Goal: Information Seeking & Learning: Compare options

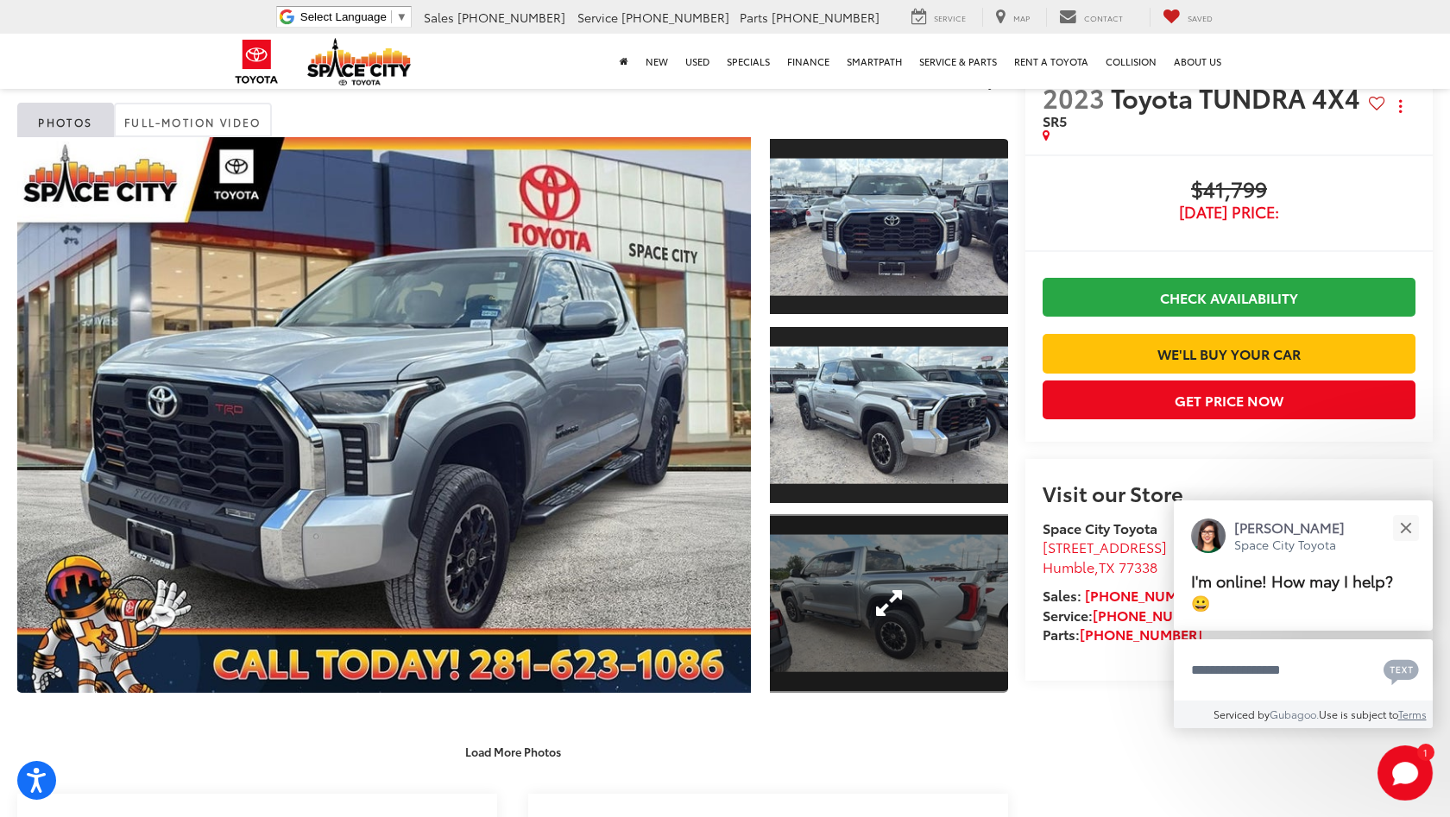
scroll to position [31, 0]
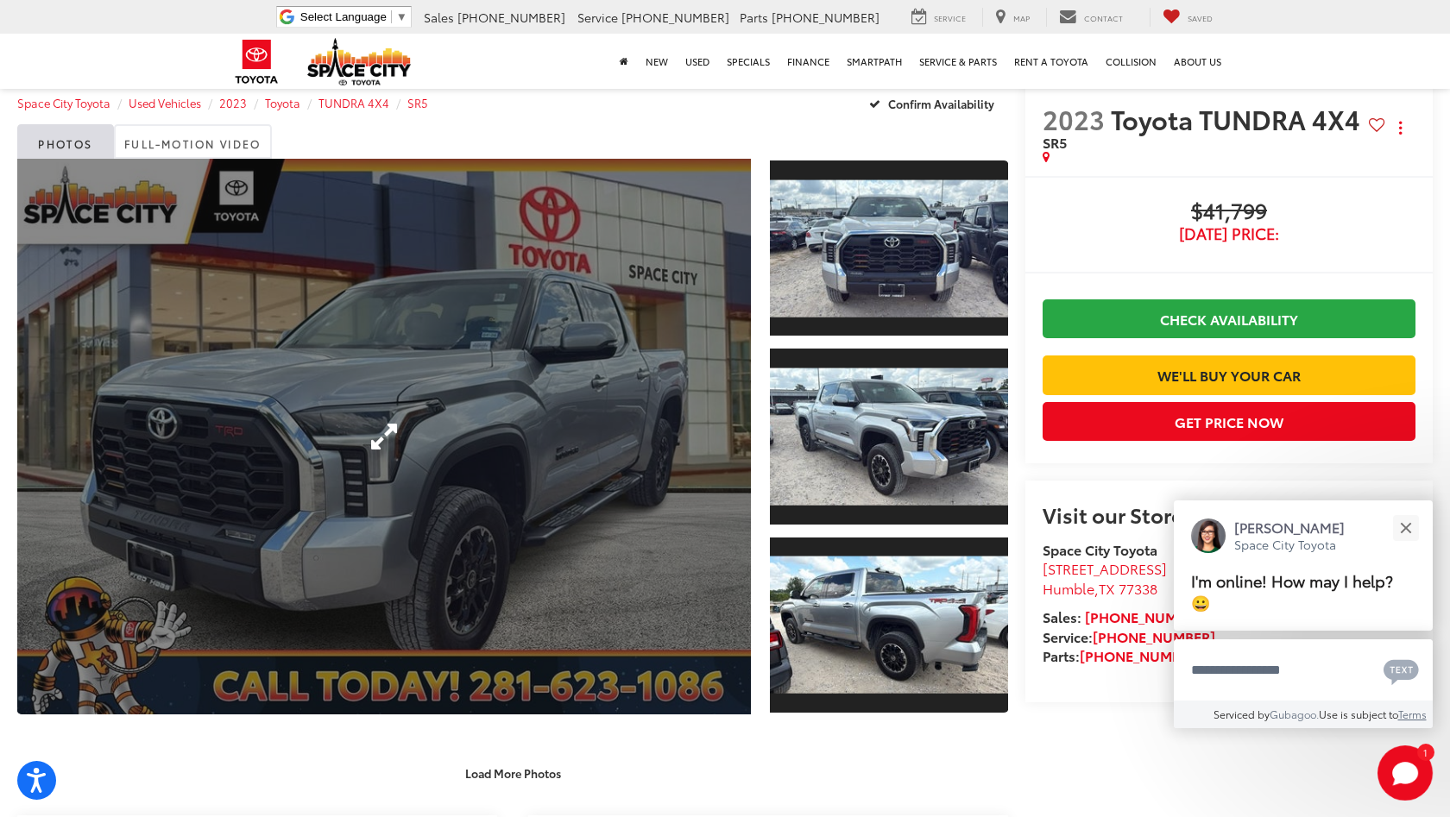
click at [419, 391] on link "Expand Photo 0" at bounding box center [384, 437] width 734 height 556
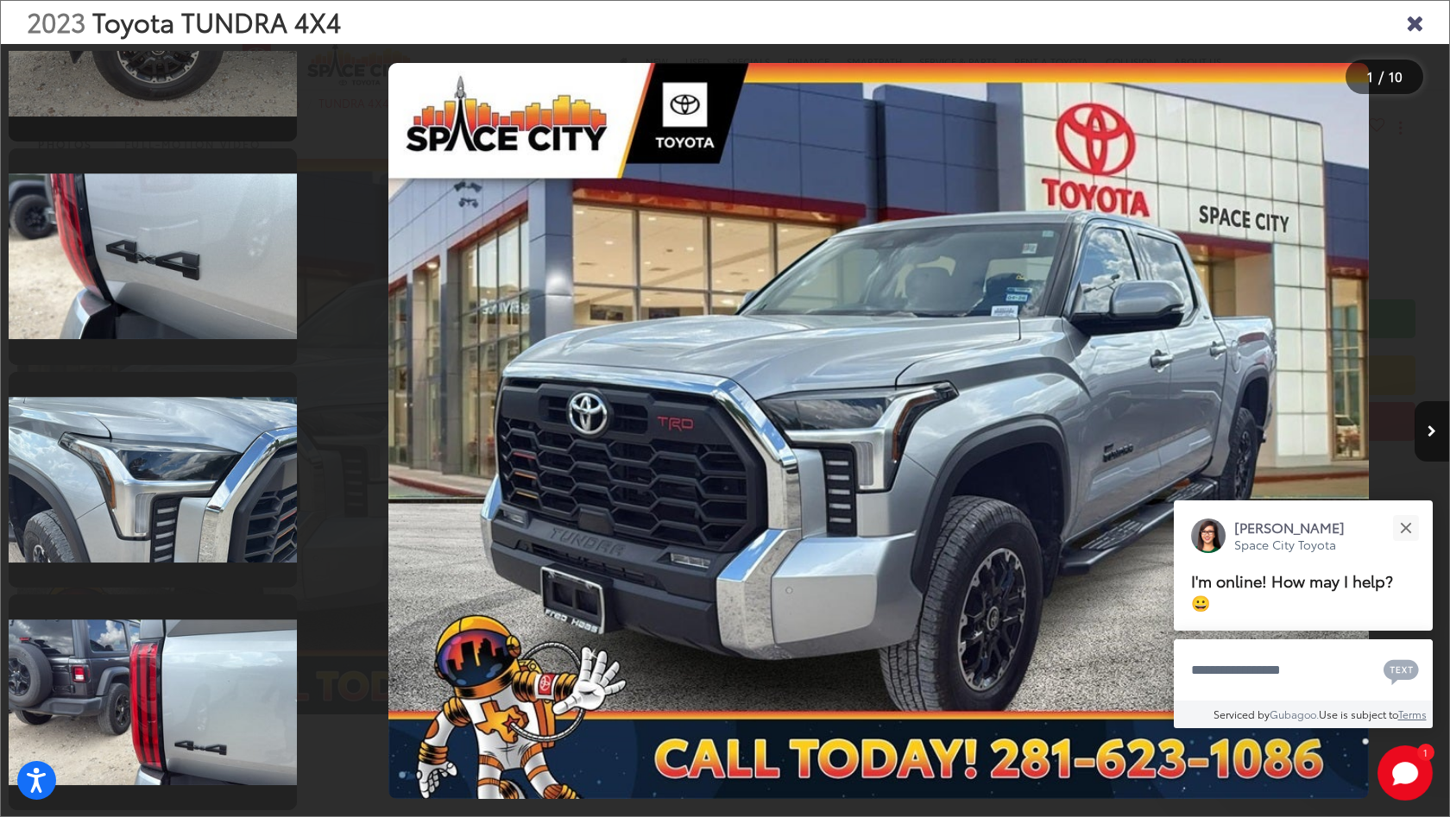
scroll to position [1472, 0]
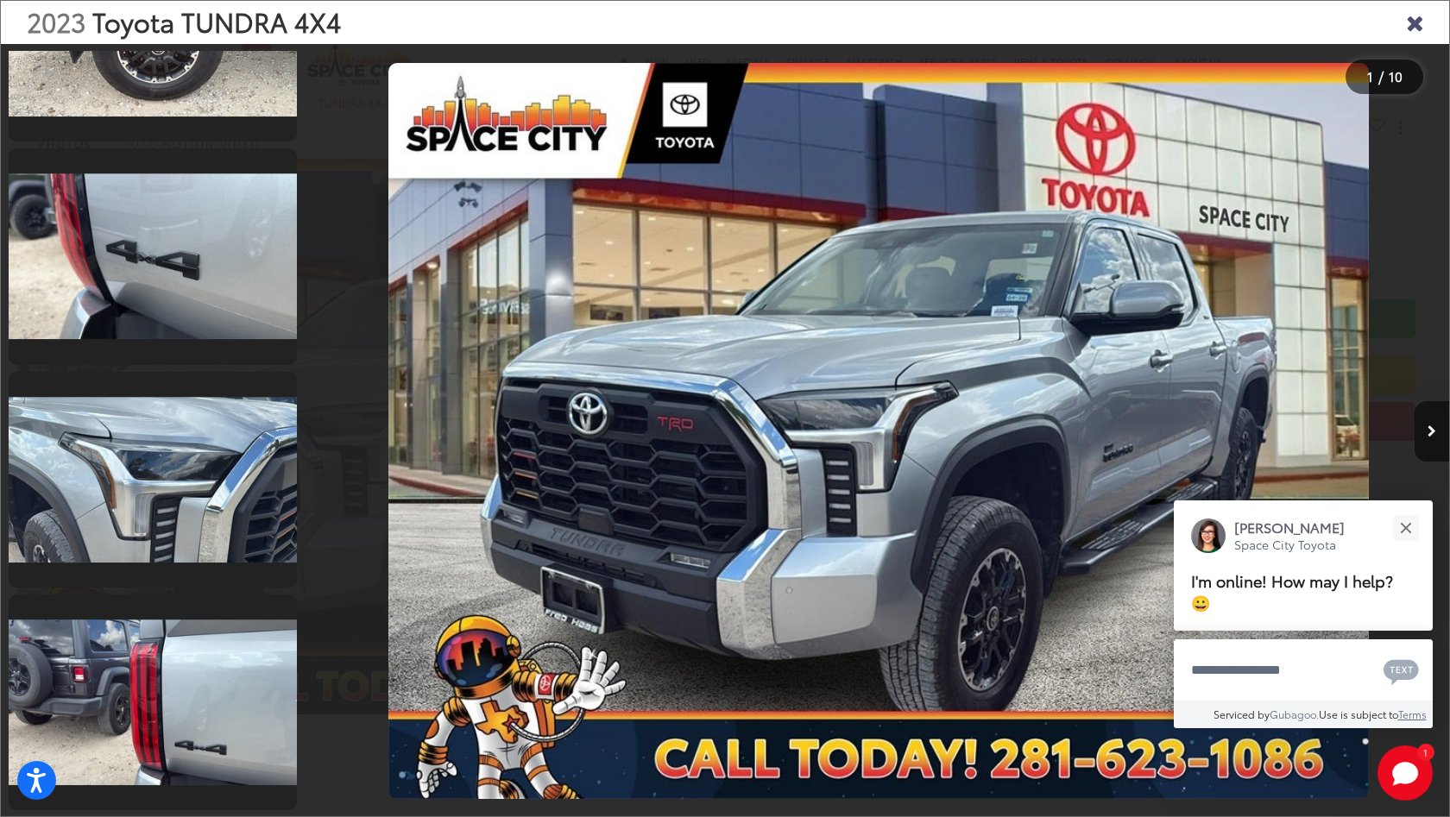
click at [1418, 22] on icon "Close gallery" at bounding box center [1414, 21] width 17 height 22
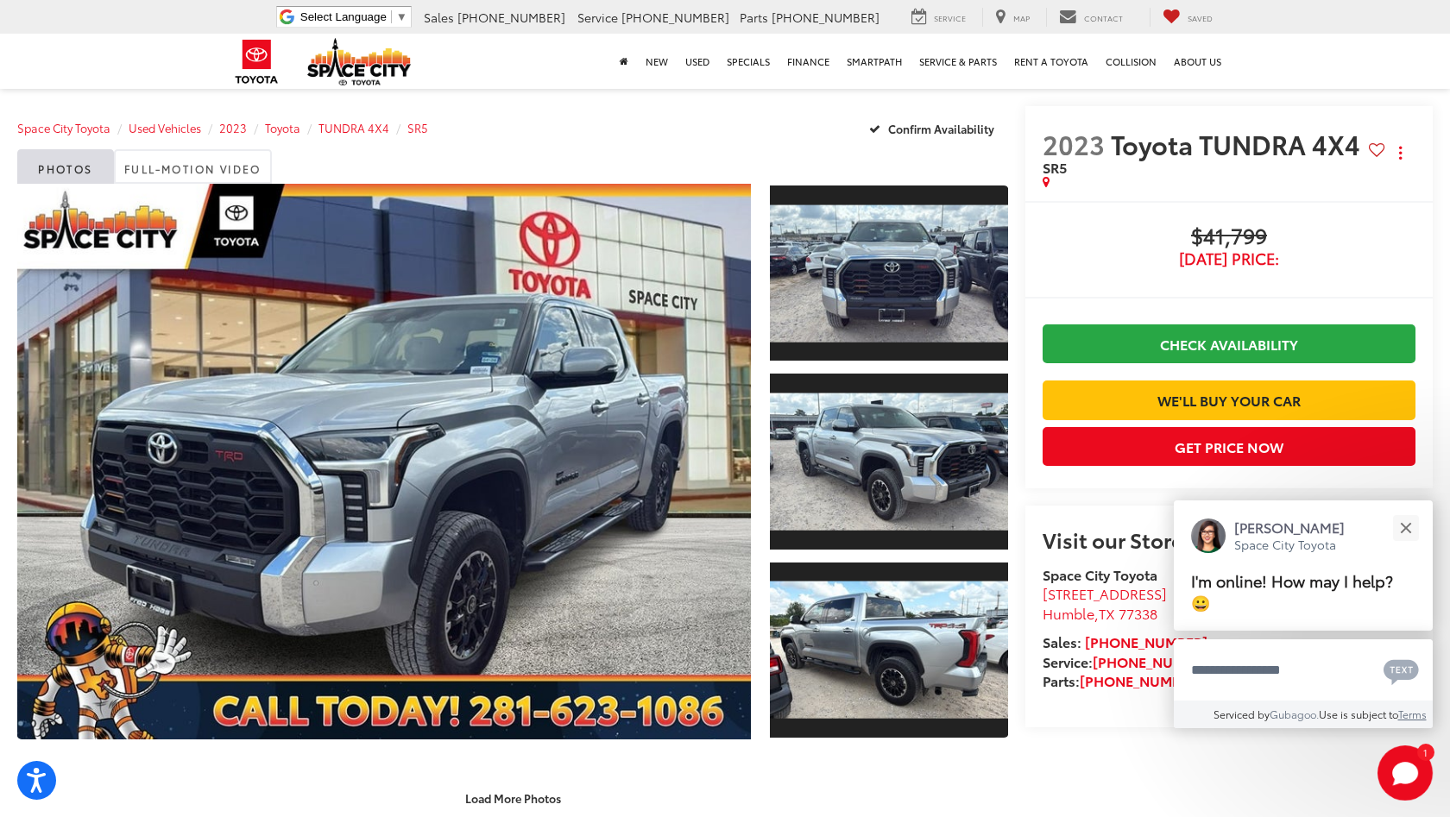
scroll to position [5, 0]
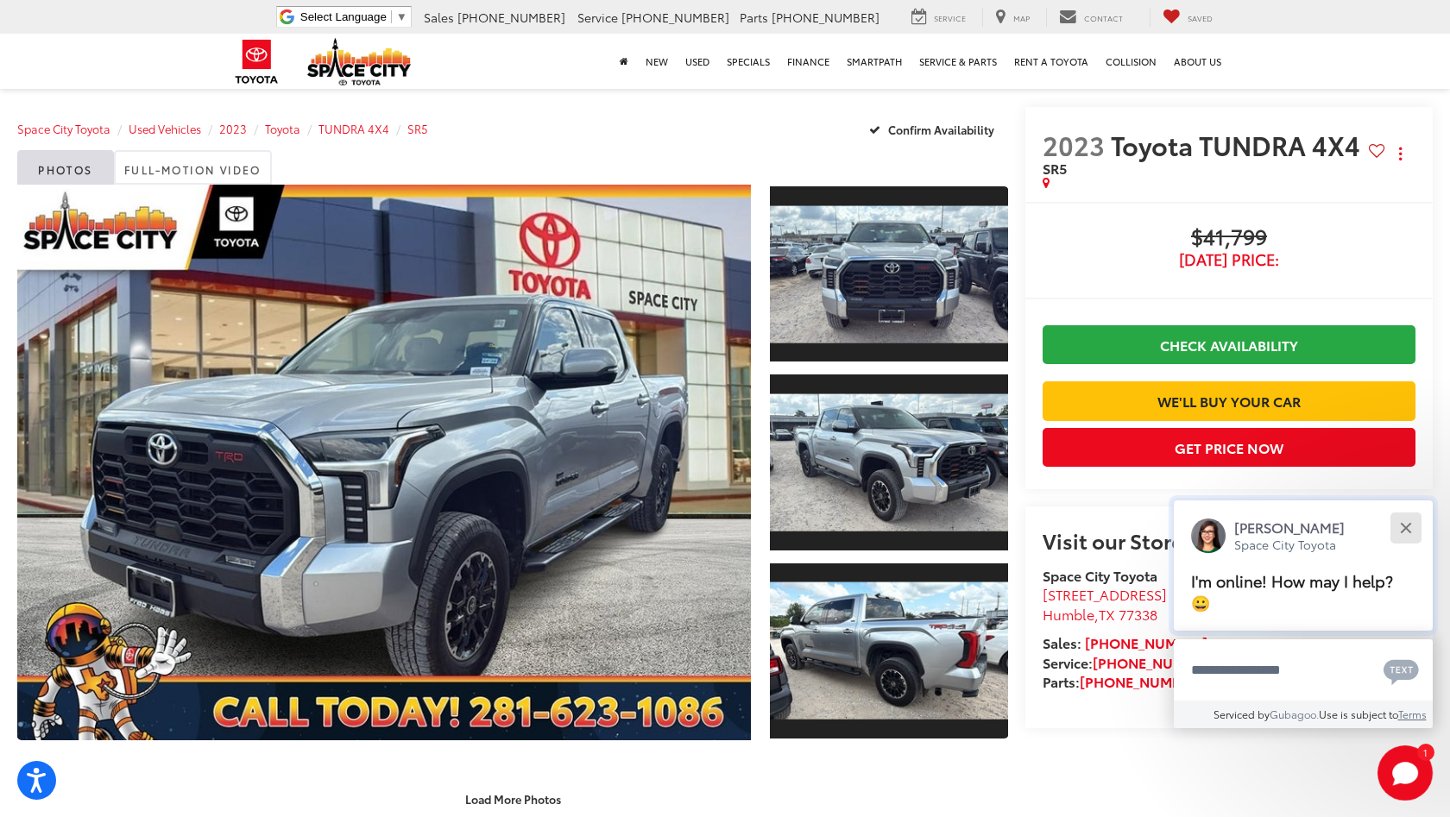
click at [1400, 528] on button "Close" at bounding box center [1405, 527] width 37 height 37
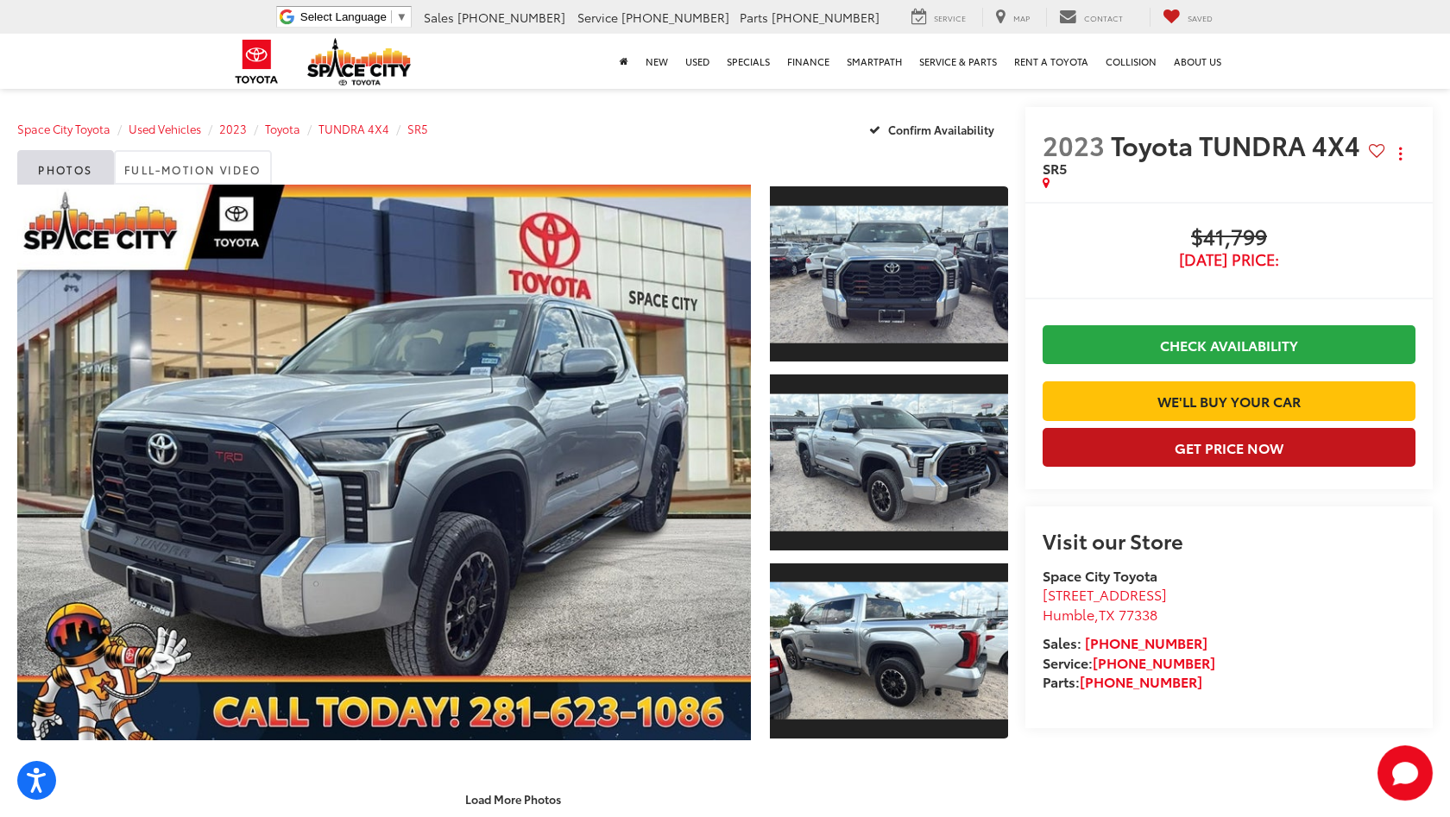
click at [1201, 467] on button "Get Price Now" at bounding box center [1229, 447] width 373 height 39
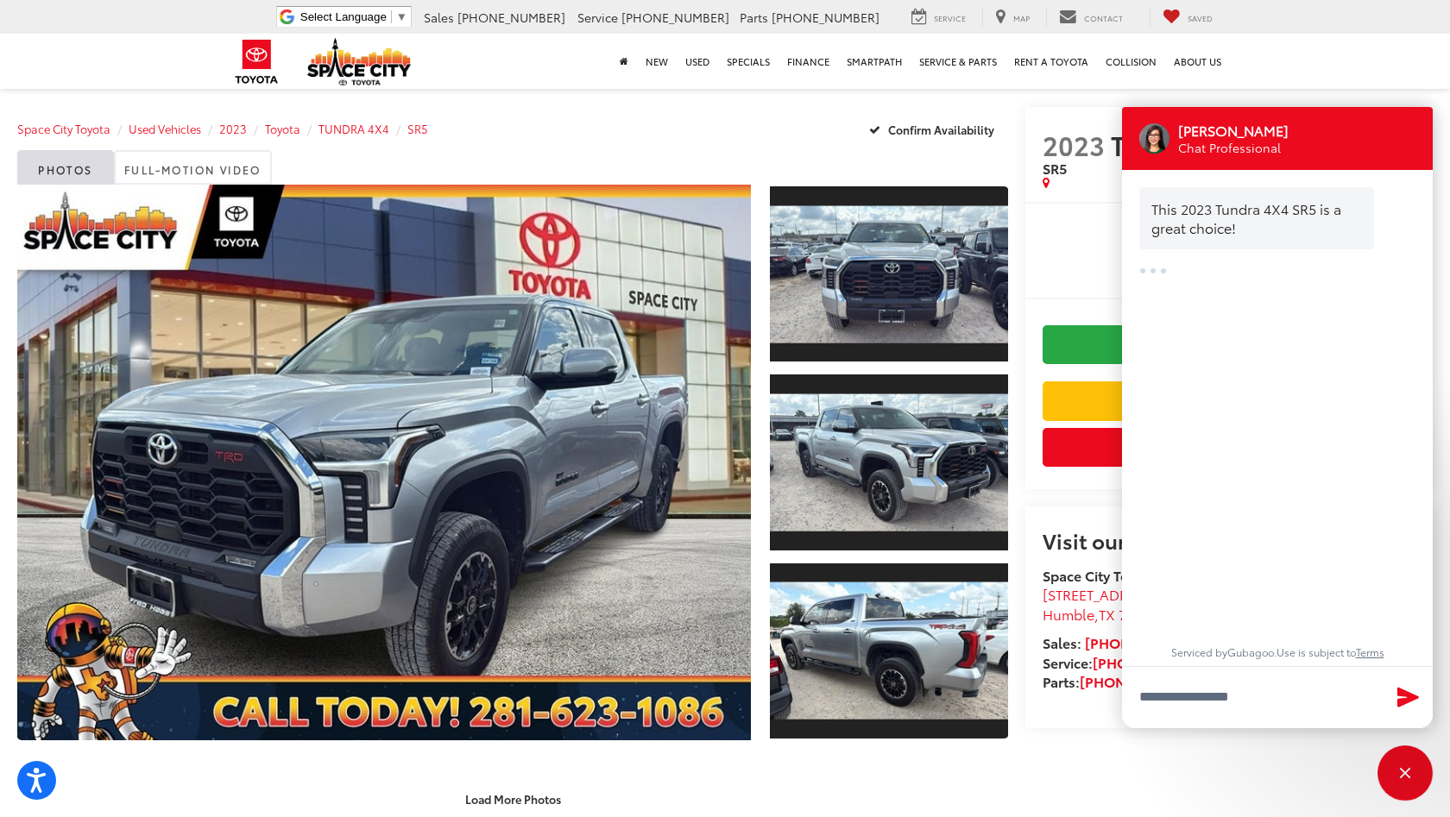
click at [1070, 268] on span "[DATE] Price:" at bounding box center [1229, 259] width 373 height 17
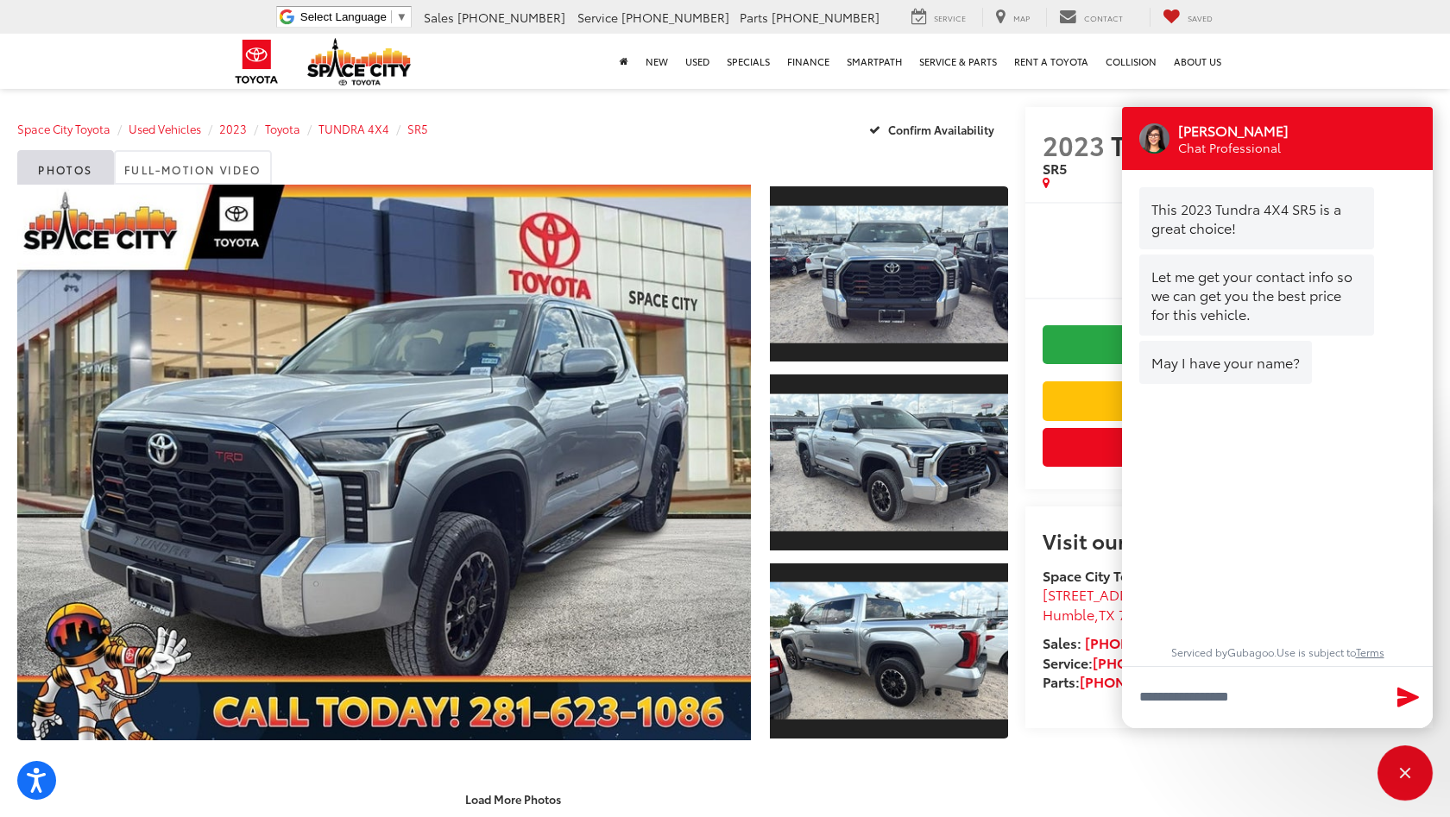
click at [977, 169] on div "Photos Full-Motion Video" at bounding box center [512, 167] width 991 height 35
click at [1403, 782] on div "Close" at bounding box center [1405, 773] width 55 height 55
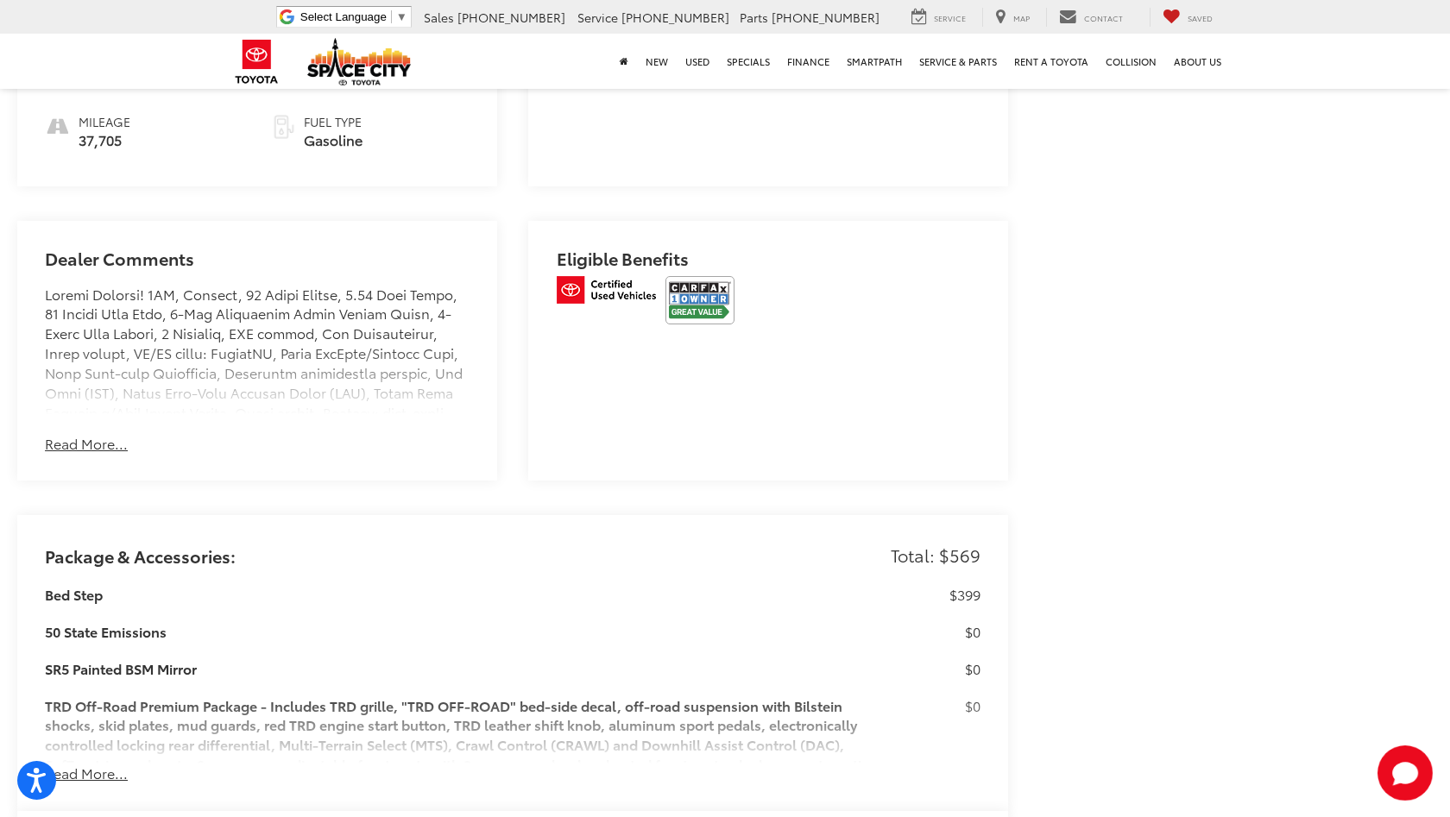
scroll to position [1389, 0]
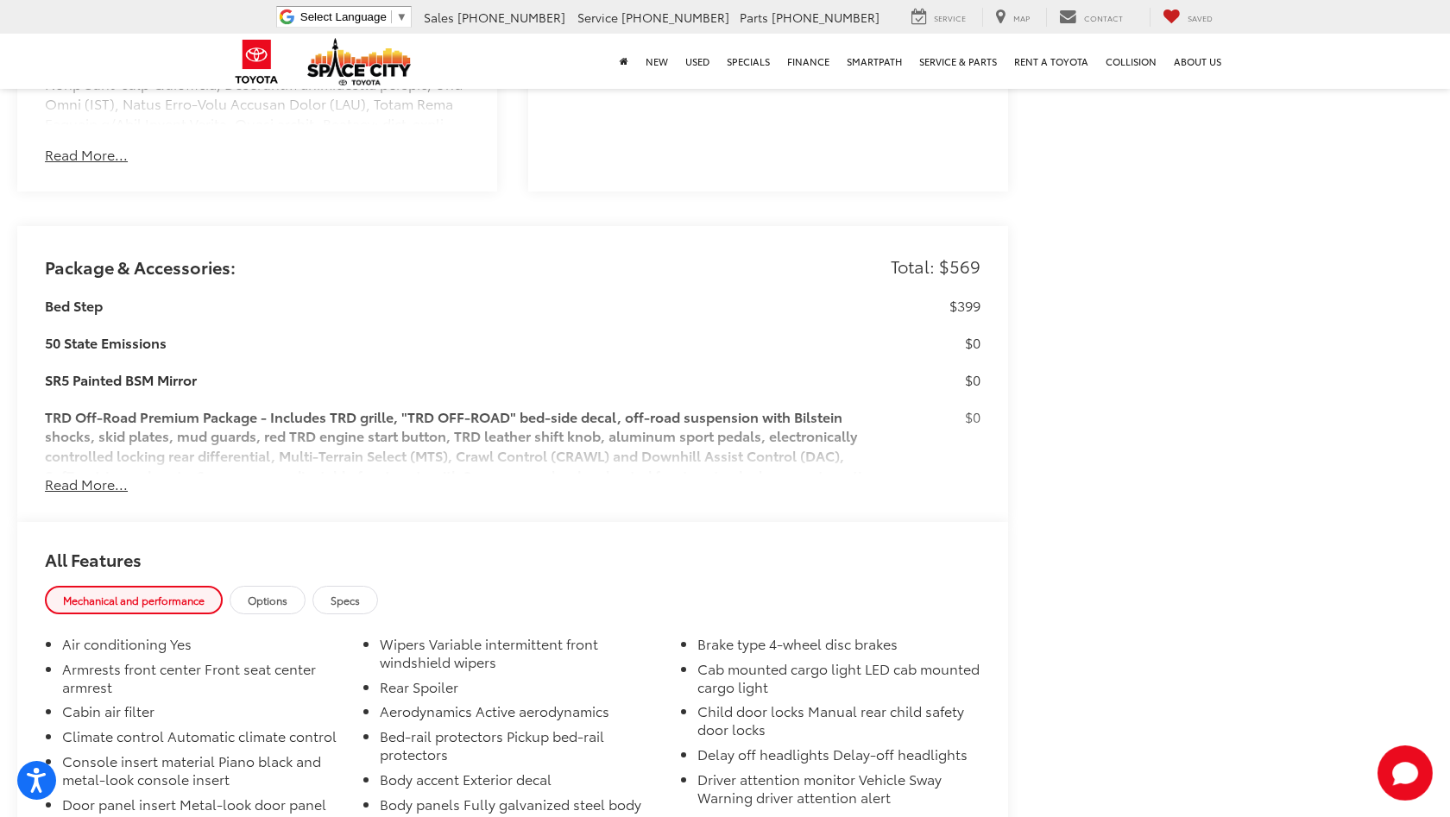
click at [81, 475] on button "Read More..." at bounding box center [86, 485] width 83 height 20
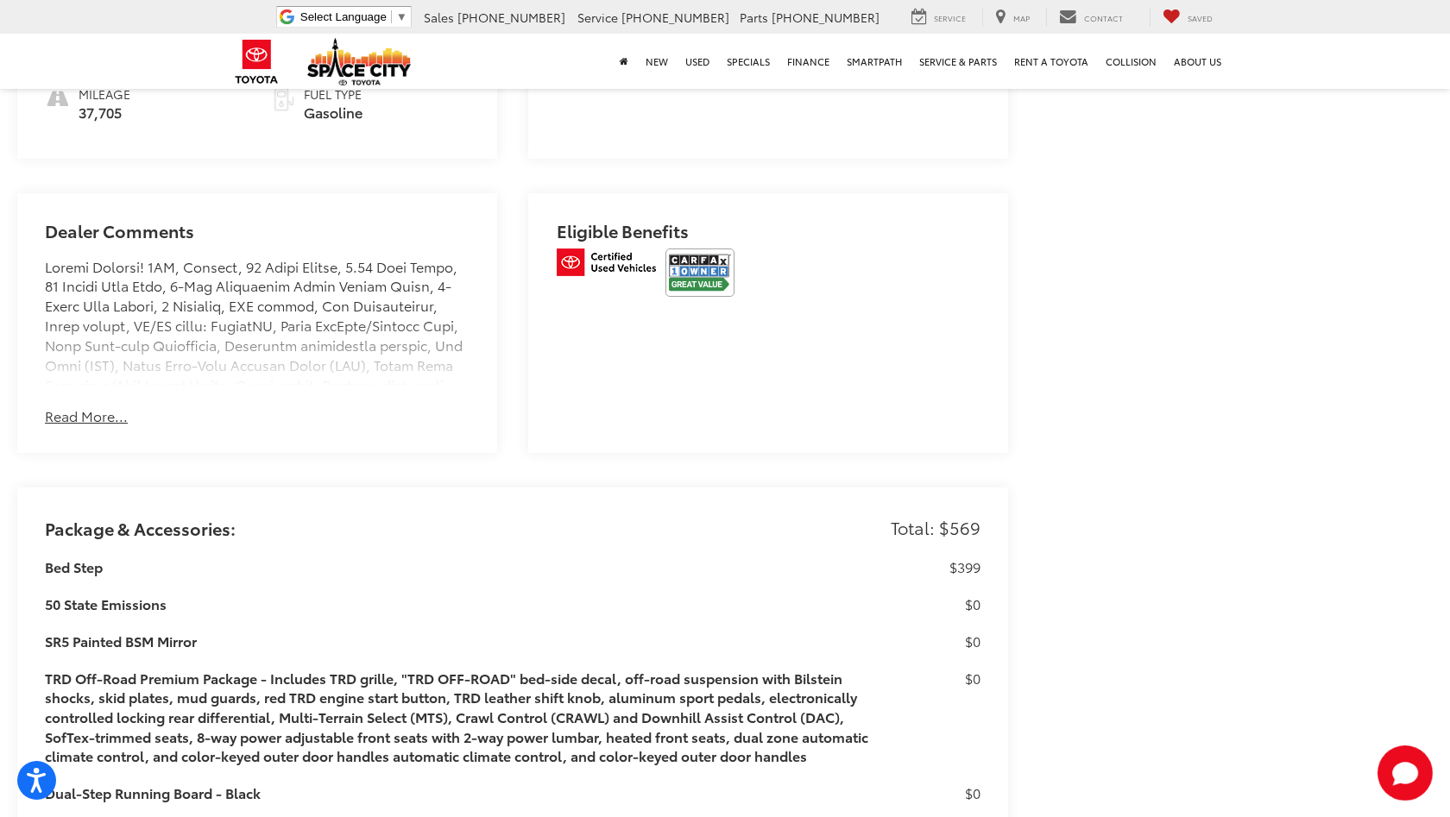
scroll to position [1126, 0]
click at [98, 407] on button "Read More..." at bounding box center [86, 417] width 83 height 20
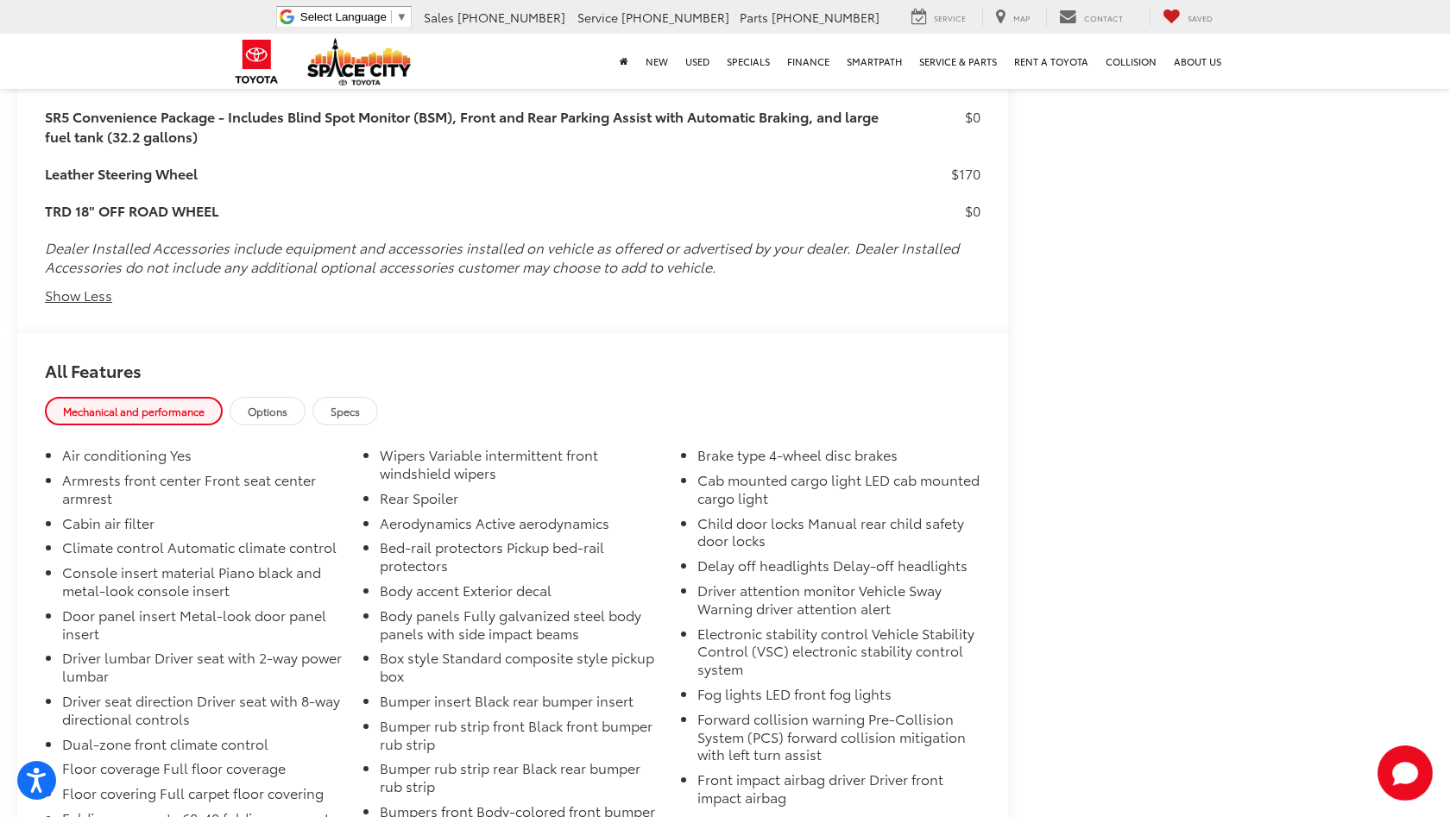
scroll to position [3207, 0]
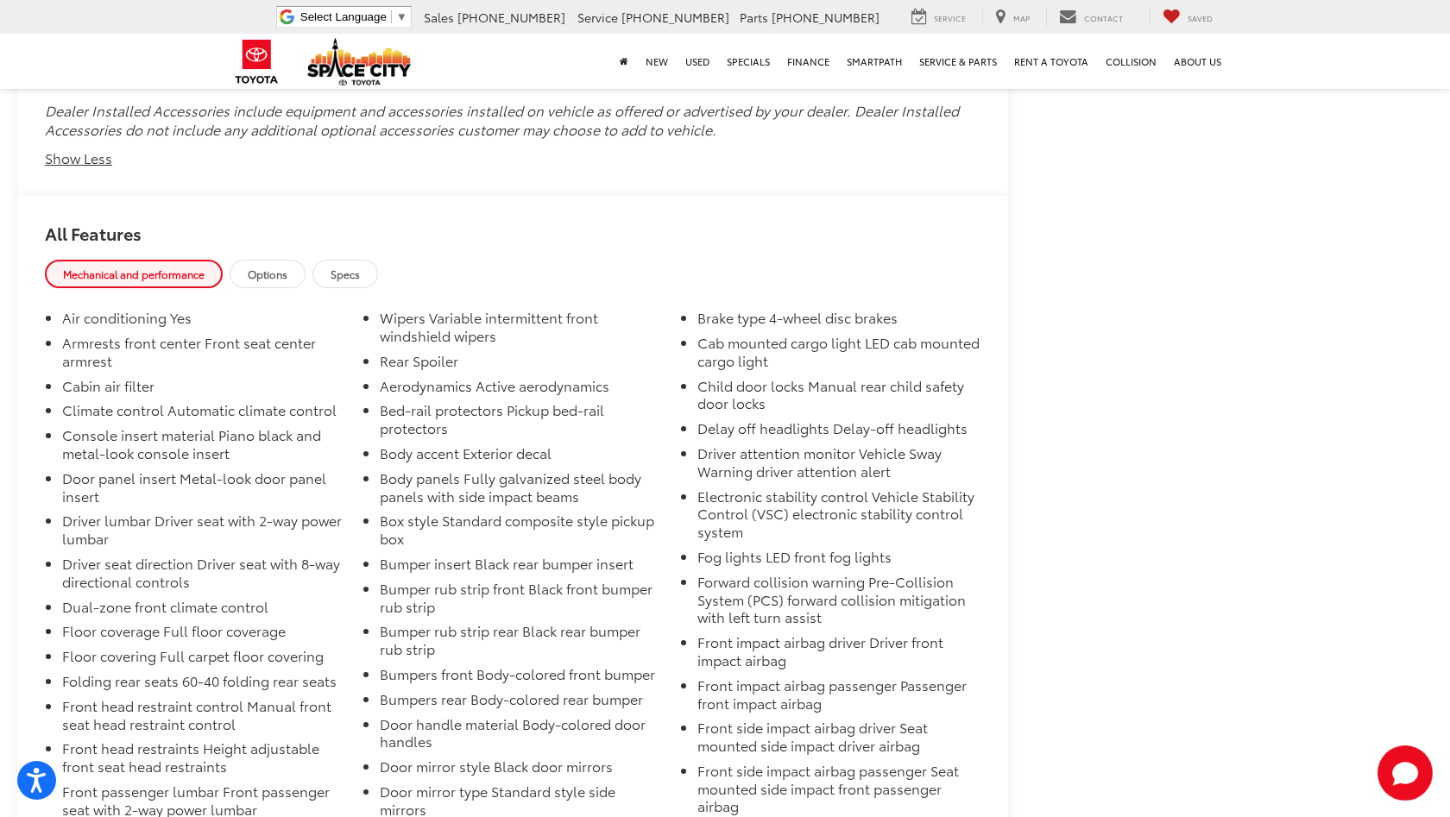
click at [287, 267] on span "Options" at bounding box center [268, 274] width 40 height 15
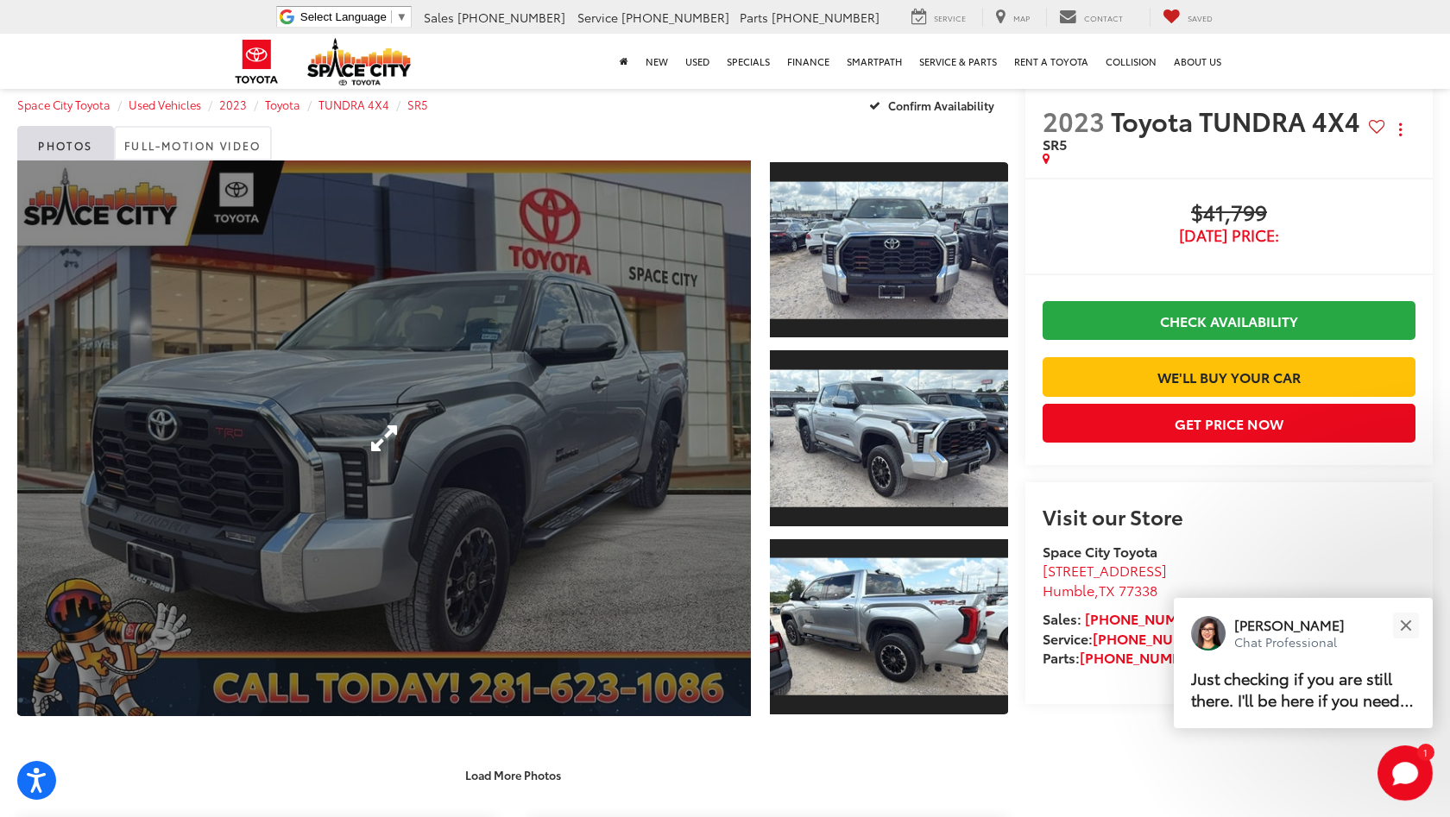
scroll to position [29, 0]
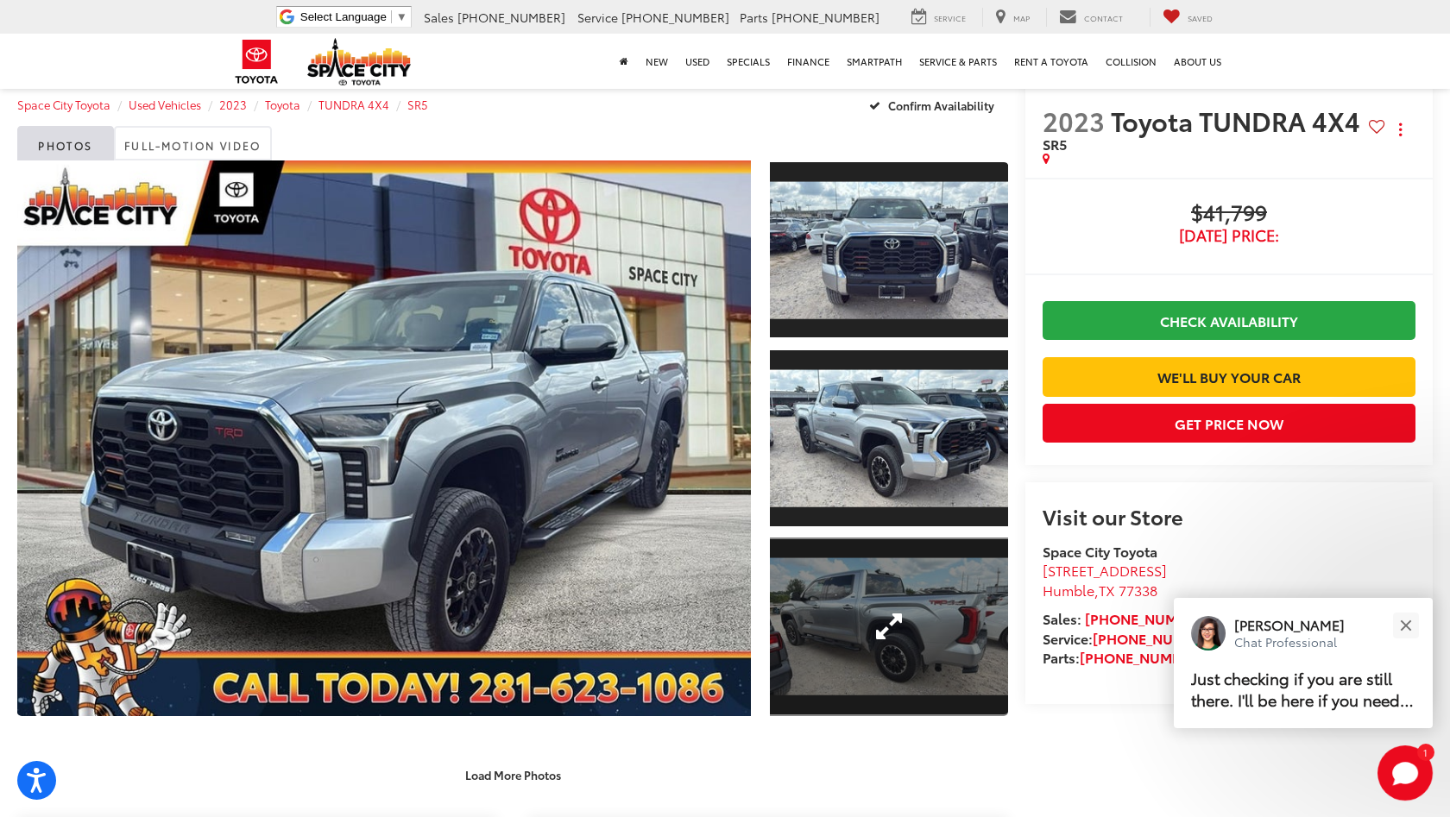
click at [874, 603] on link "Expand Photo 3" at bounding box center [889, 627] width 238 height 179
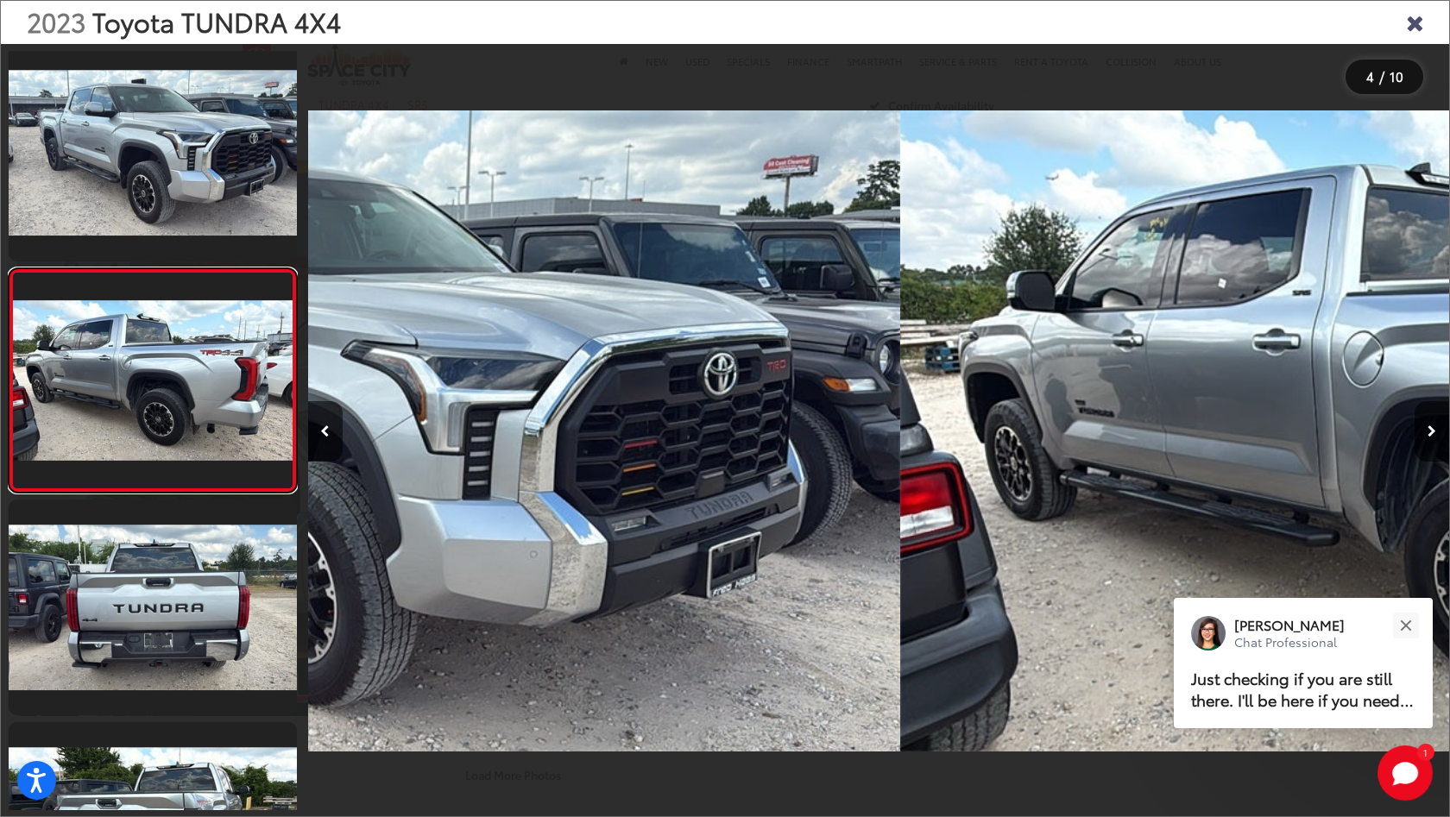
scroll to position [0, 3424]
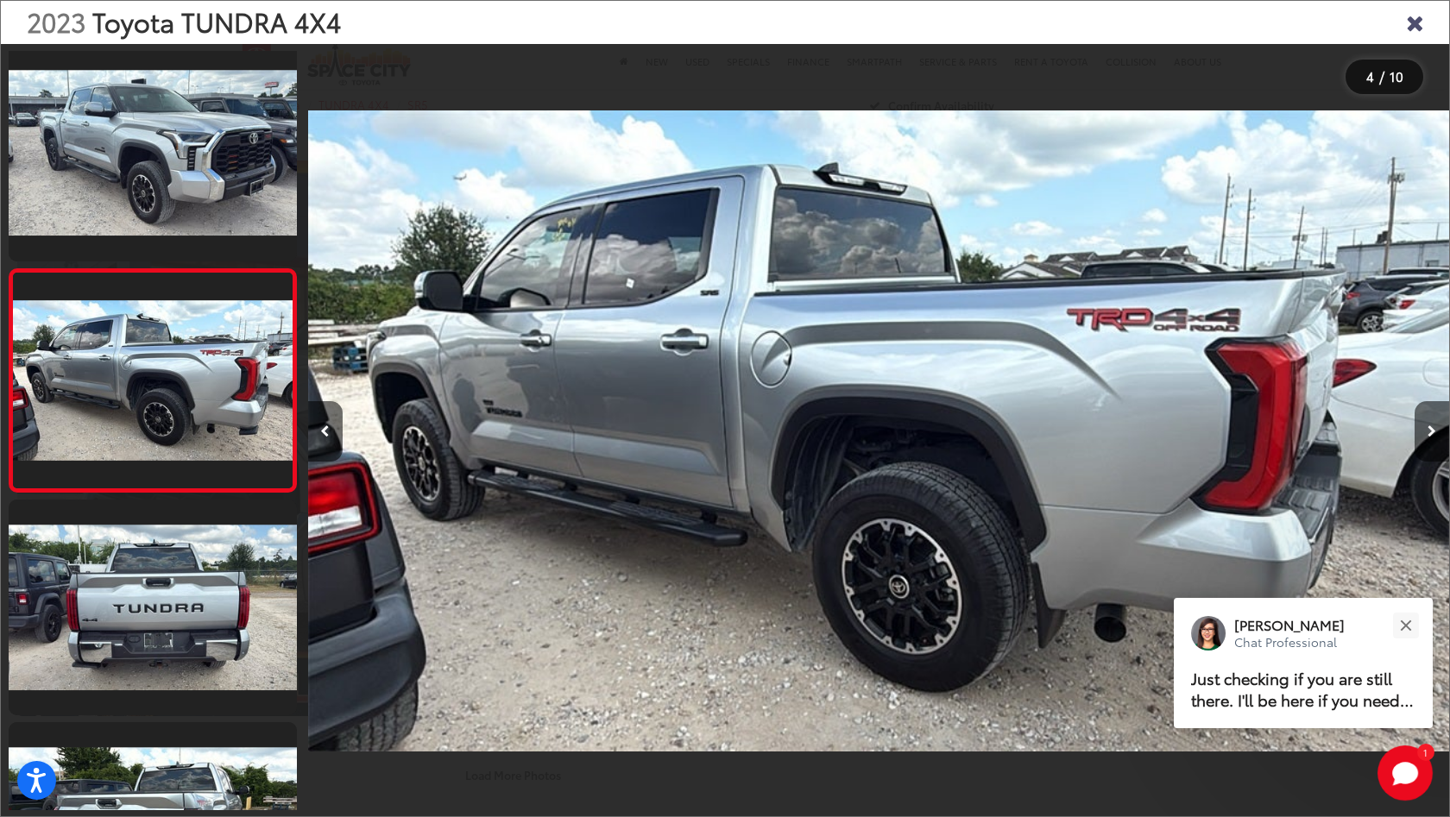
click at [1415, 26] on icon "Close gallery" at bounding box center [1414, 21] width 17 height 22
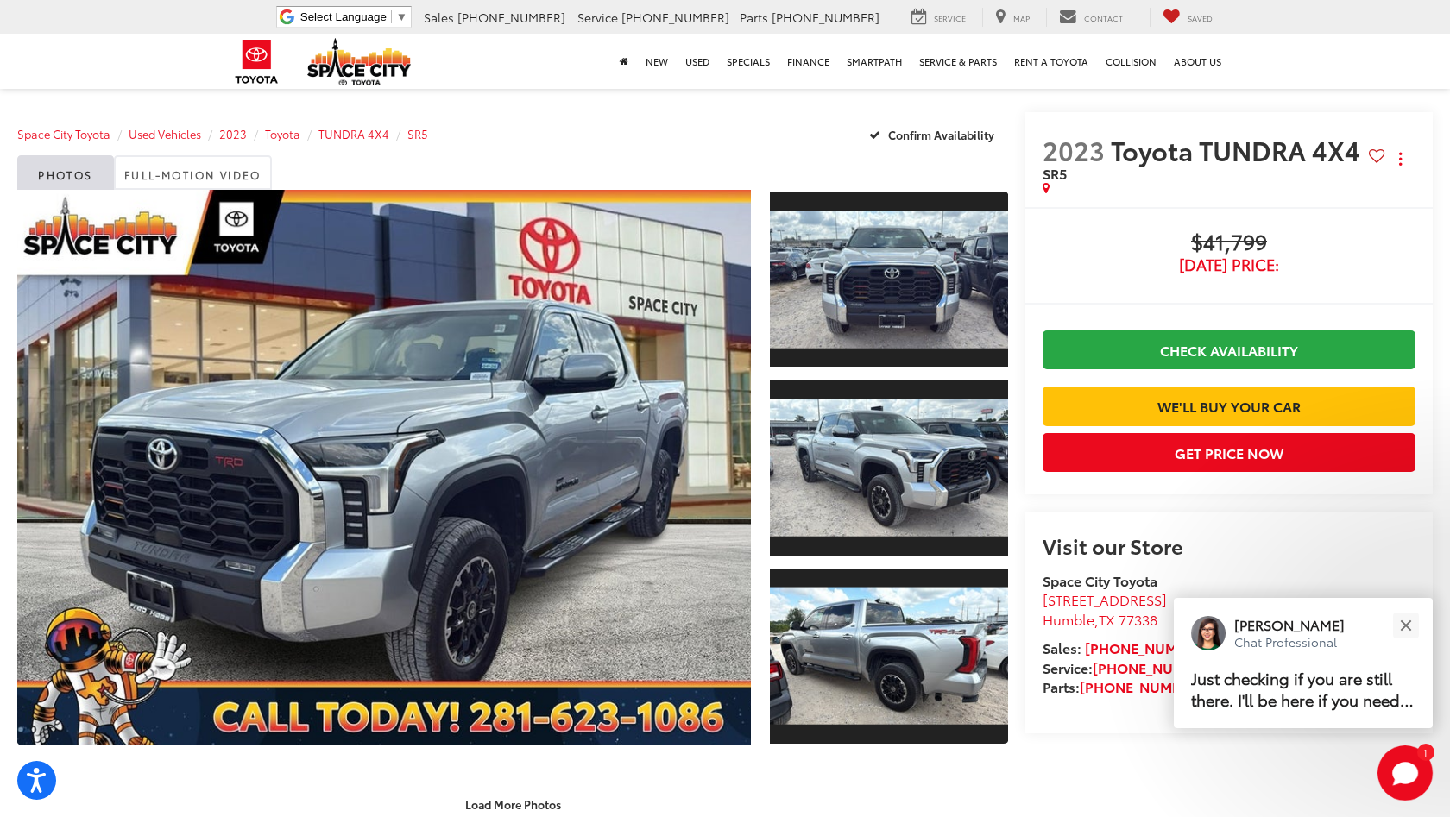
scroll to position [0, 0]
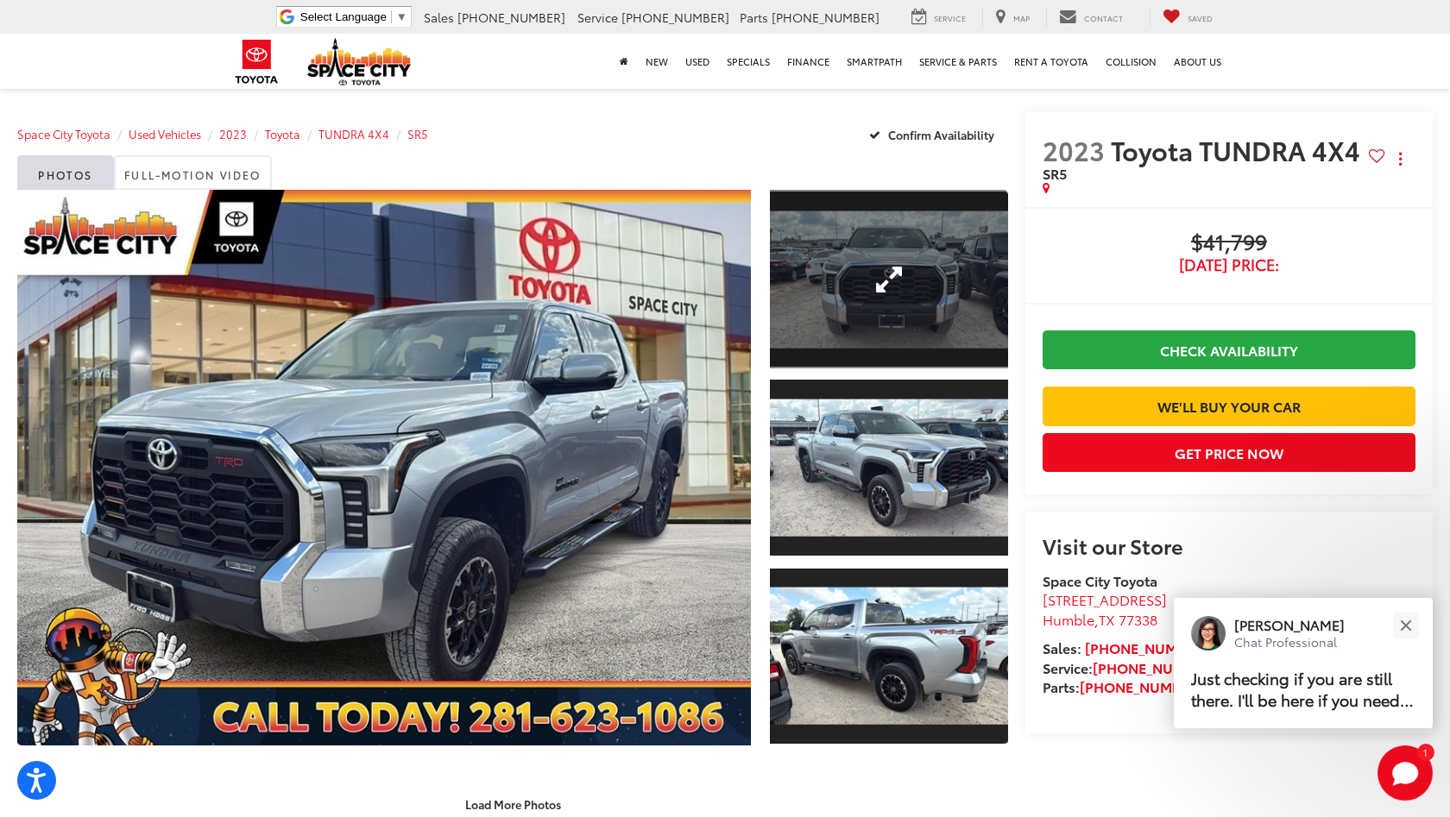
click at [903, 321] on link "Expand Photo 1" at bounding box center [889, 279] width 238 height 179
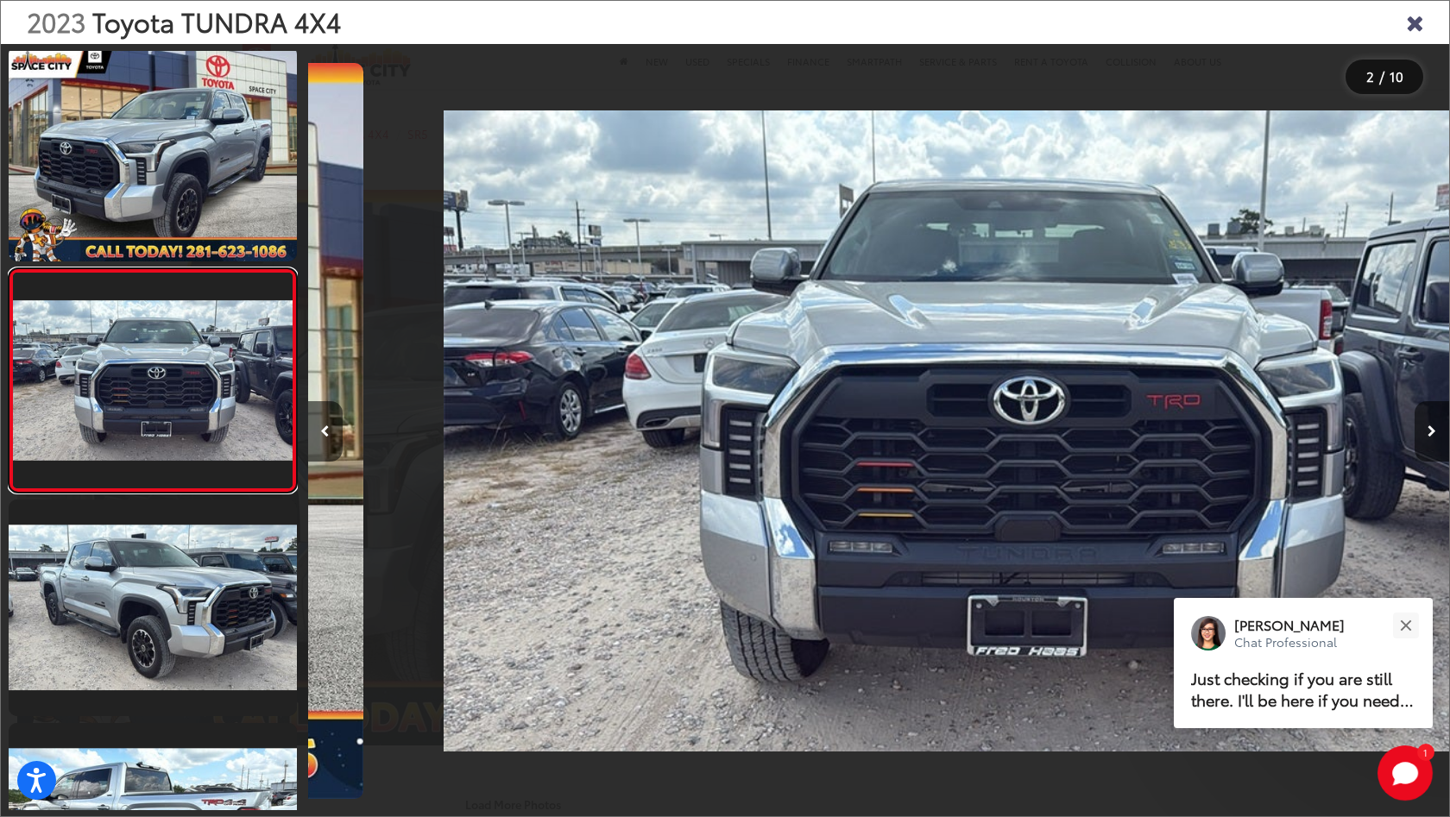
scroll to position [0, 1141]
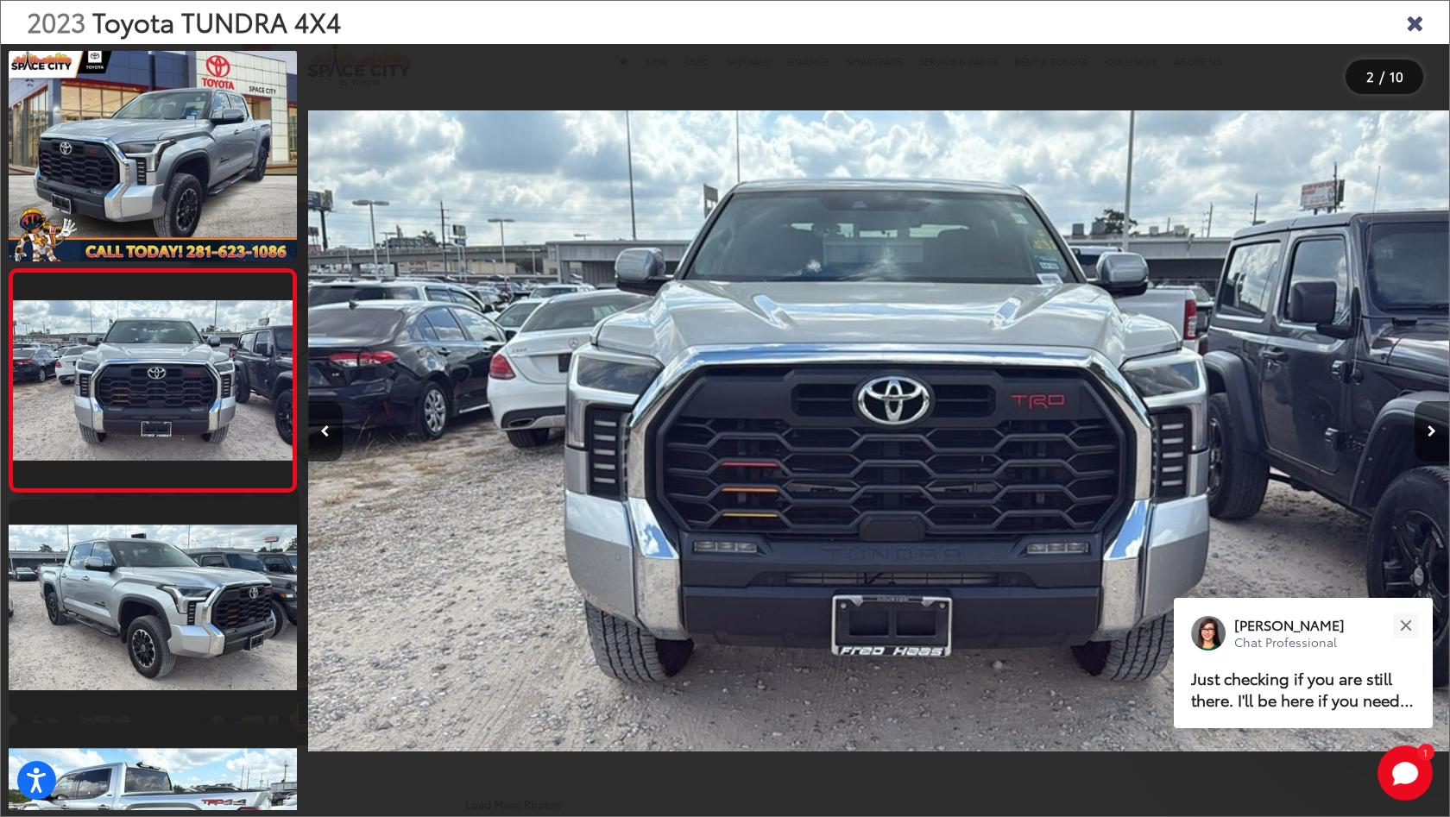
click at [1429, 23] on div "2023 Toyota TUNDRA 4X4" at bounding box center [725, 22] width 1448 height 43
click at [1425, 22] on div "2023 Toyota TUNDRA 4X4" at bounding box center [725, 22] width 1448 height 43
click at [1414, 22] on icon "Close gallery" at bounding box center [1414, 21] width 17 height 22
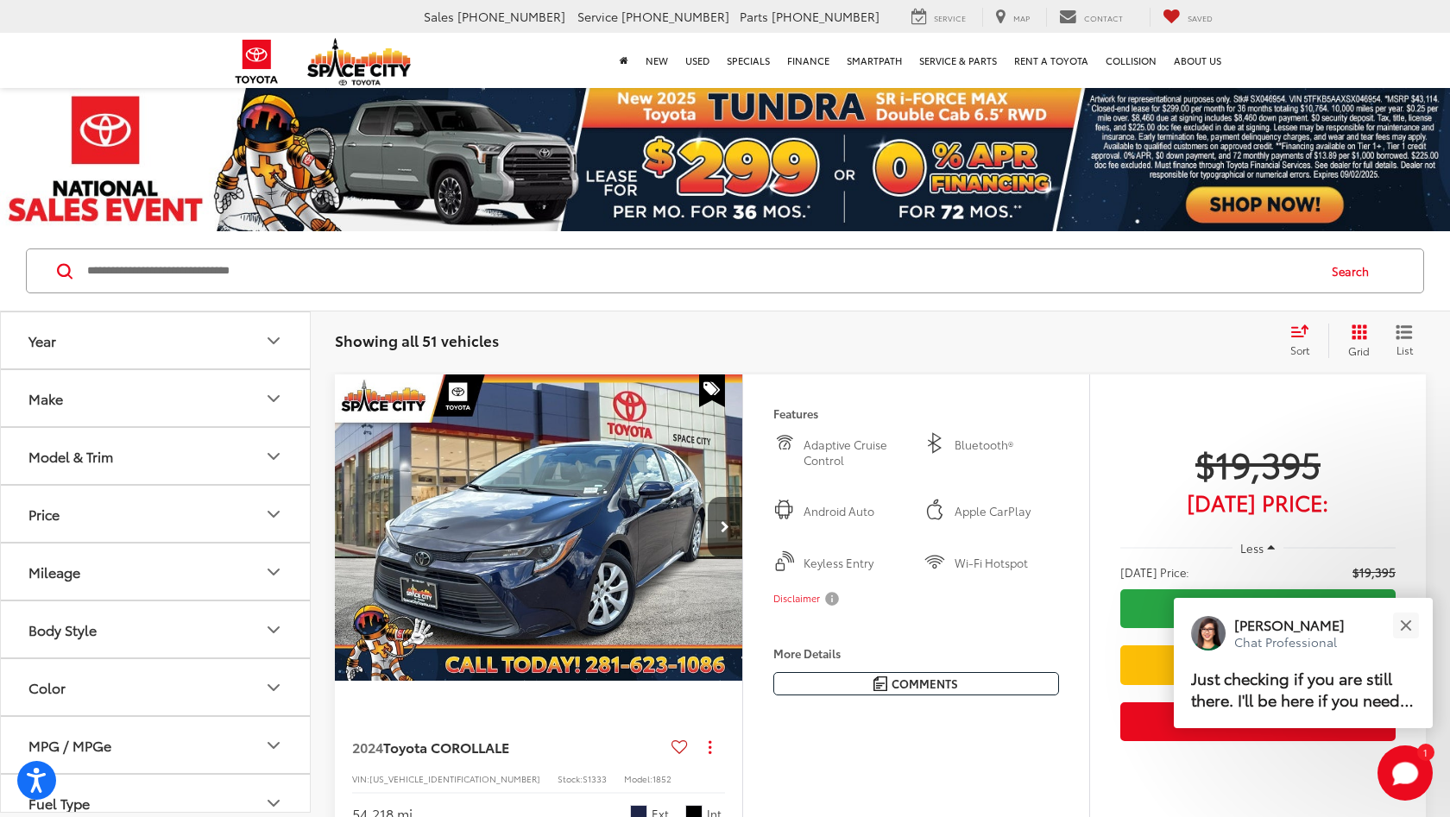
click at [78, 452] on div "Model & Trim" at bounding box center [70, 456] width 85 height 16
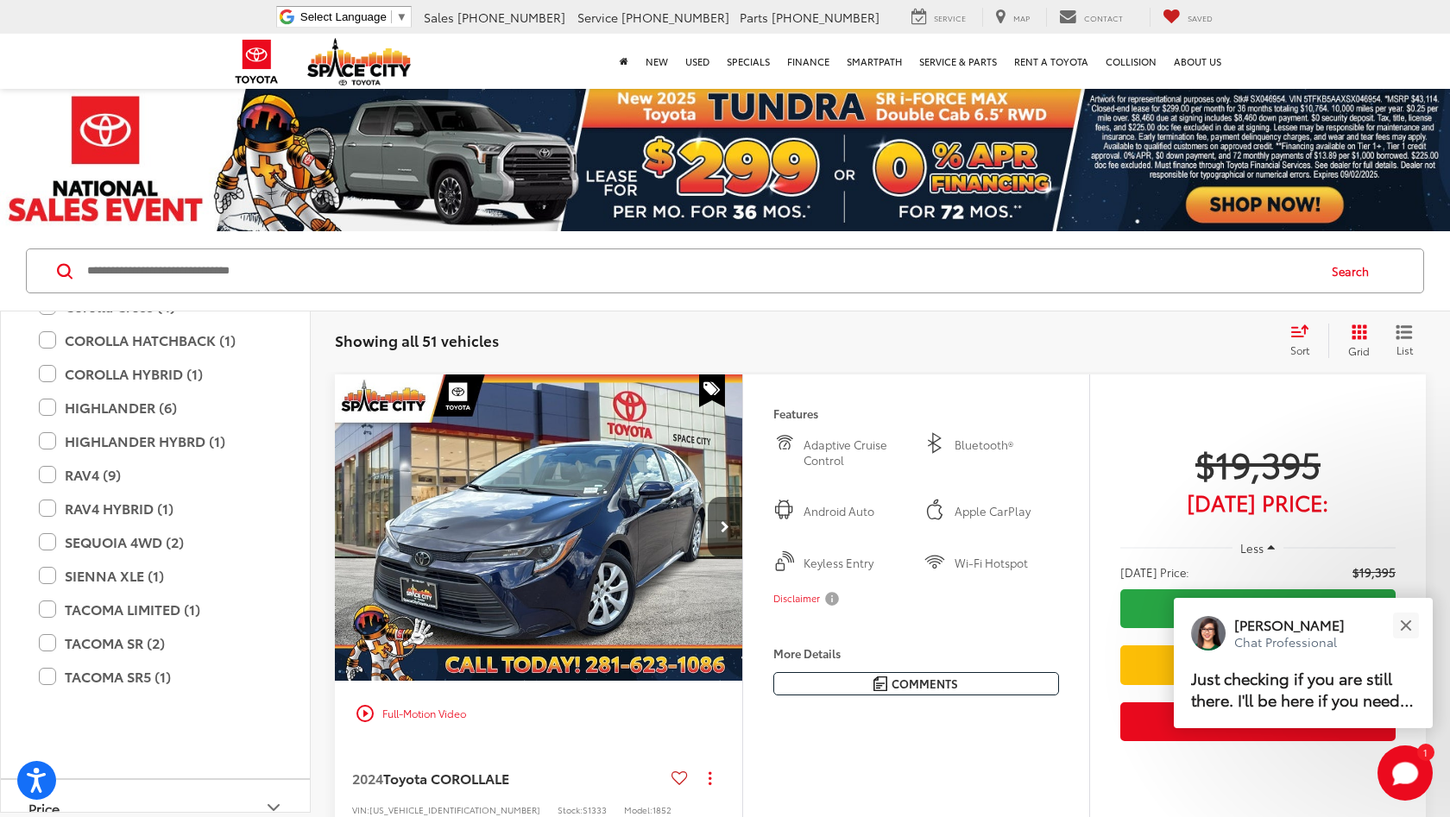
scroll to position [359, 0]
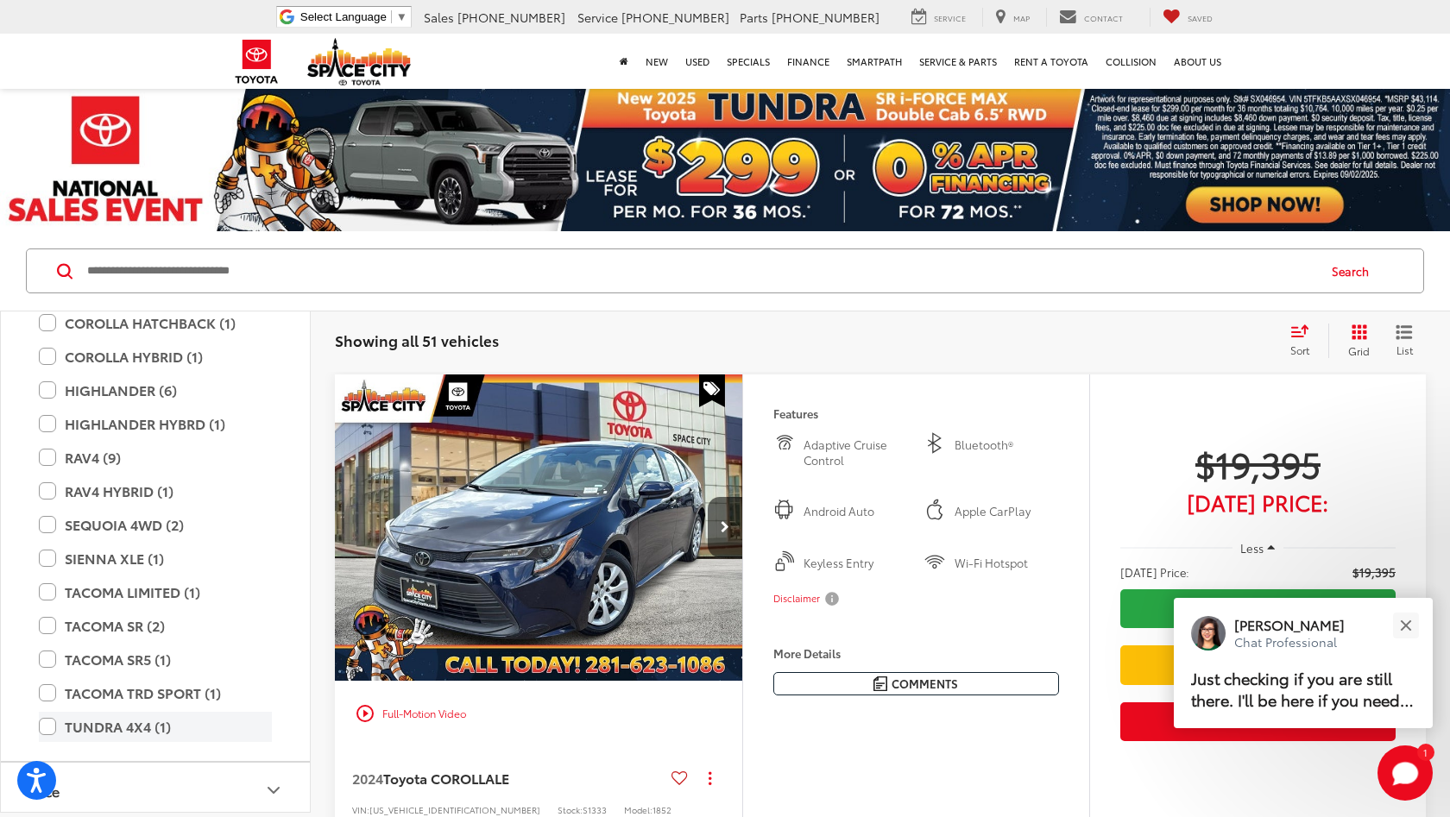
click at [71, 728] on label "TUNDRA 4X4 (1)" at bounding box center [155, 727] width 233 height 30
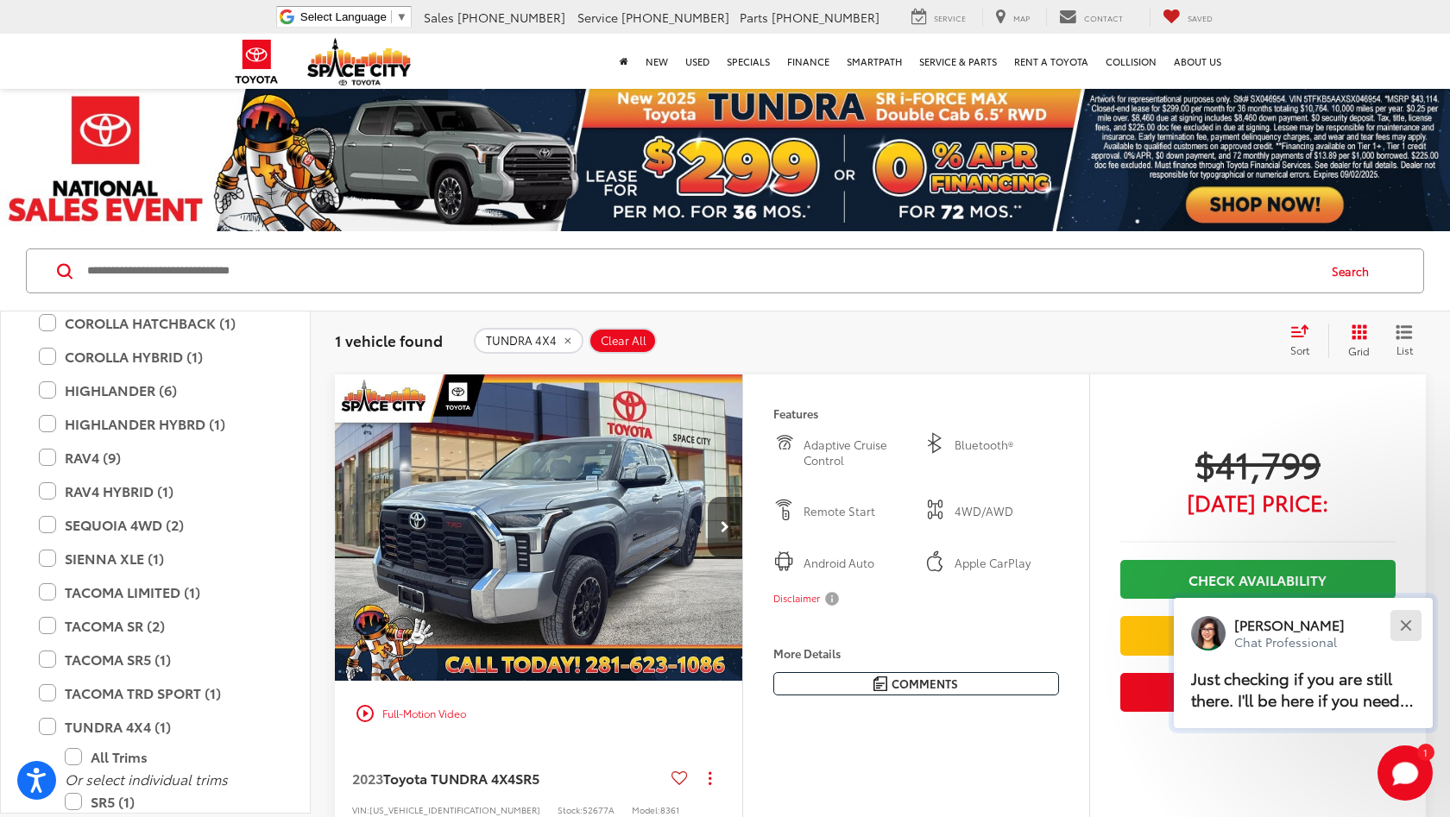
click at [1407, 628] on div "Close" at bounding box center [1405, 625] width 11 height 11
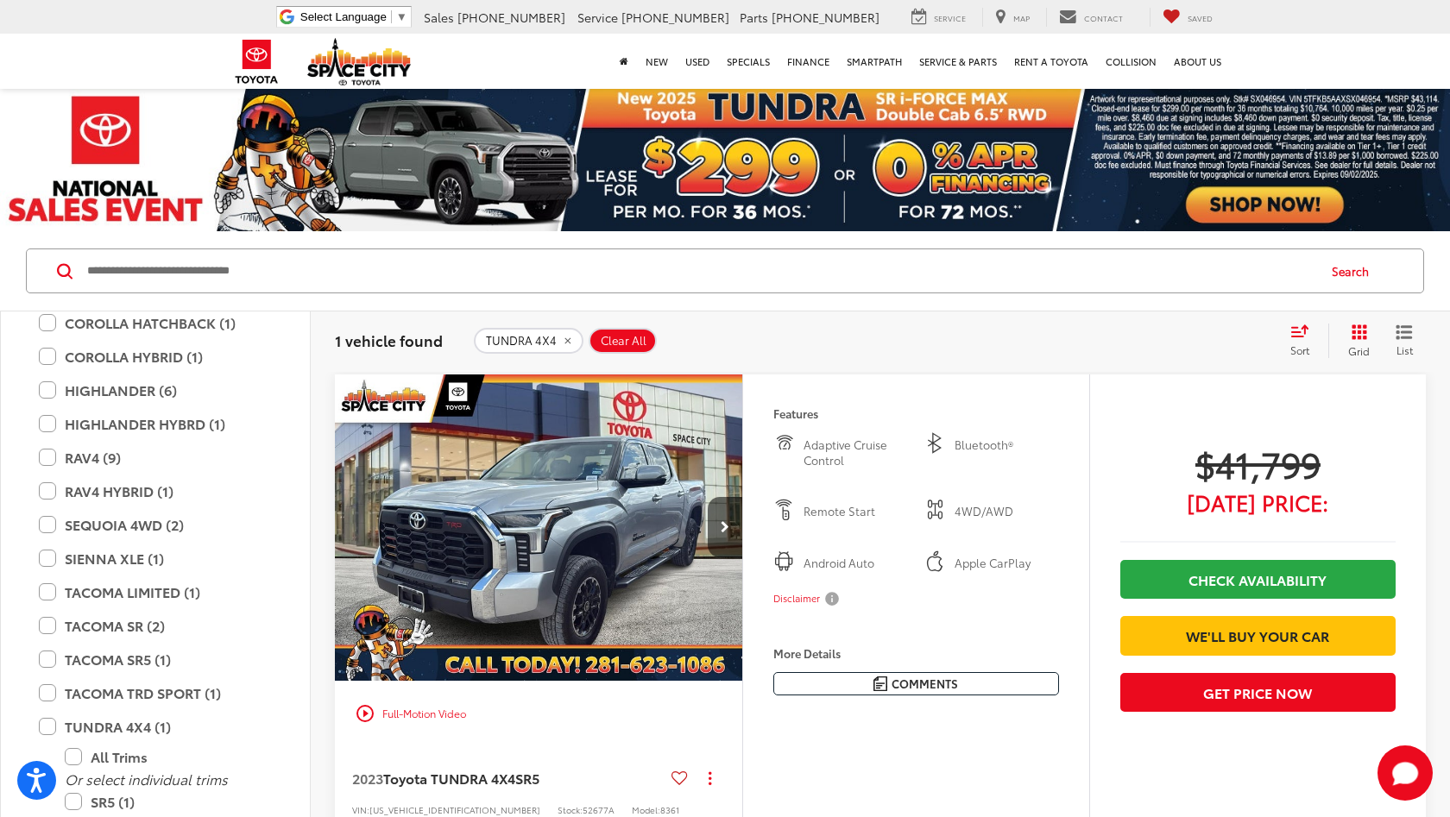
scroll to position [104, 0]
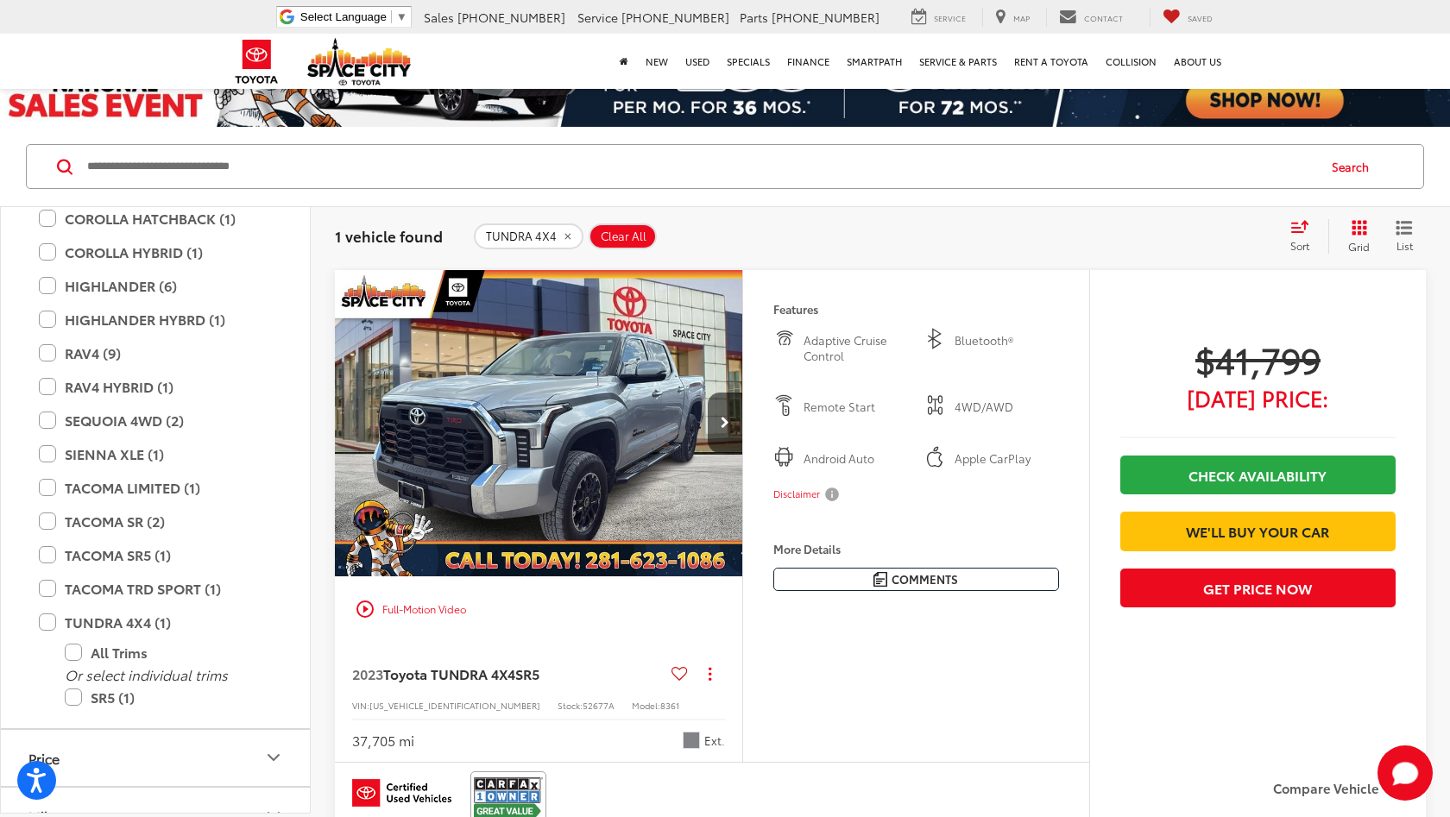
click at [827, 547] on h4 "More Details" at bounding box center [916, 549] width 286 height 12
click at [818, 582] on button "Comments" at bounding box center [916, 579] width 286 height 23
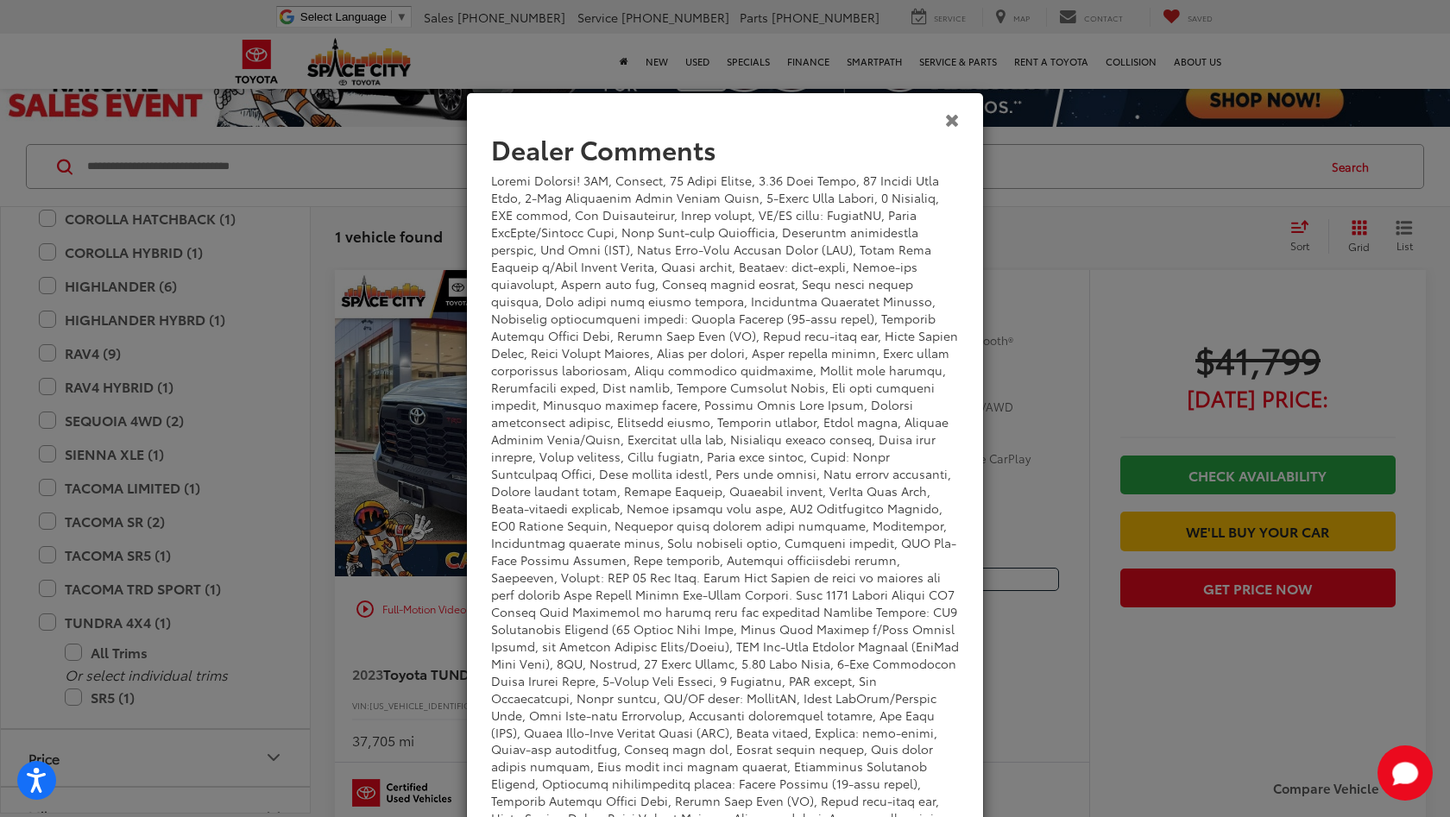
click at [952, 121] on icon "Close" at bounding box center [952, 119] width 15 height 18
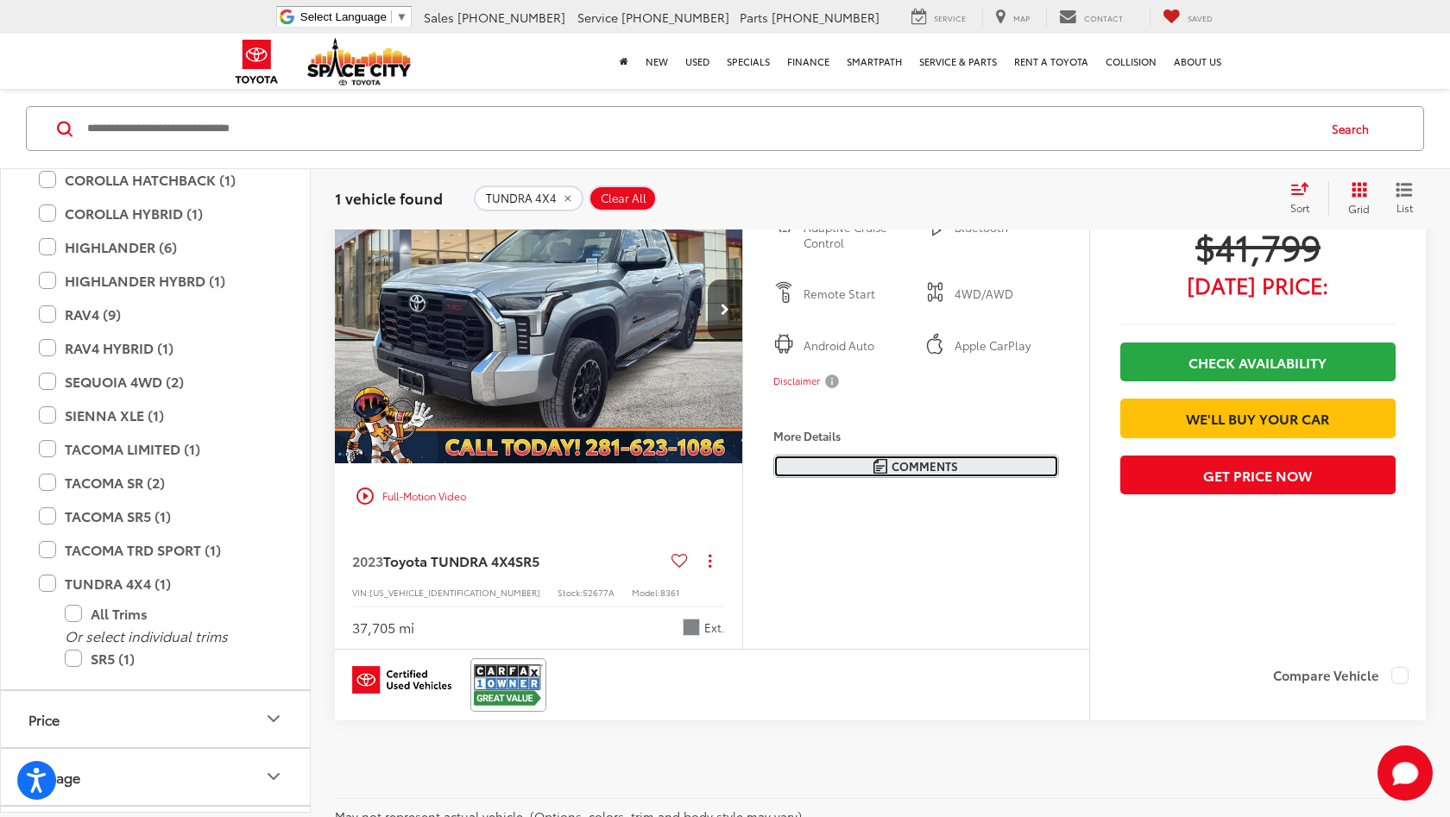
scroll to position [218, 0]
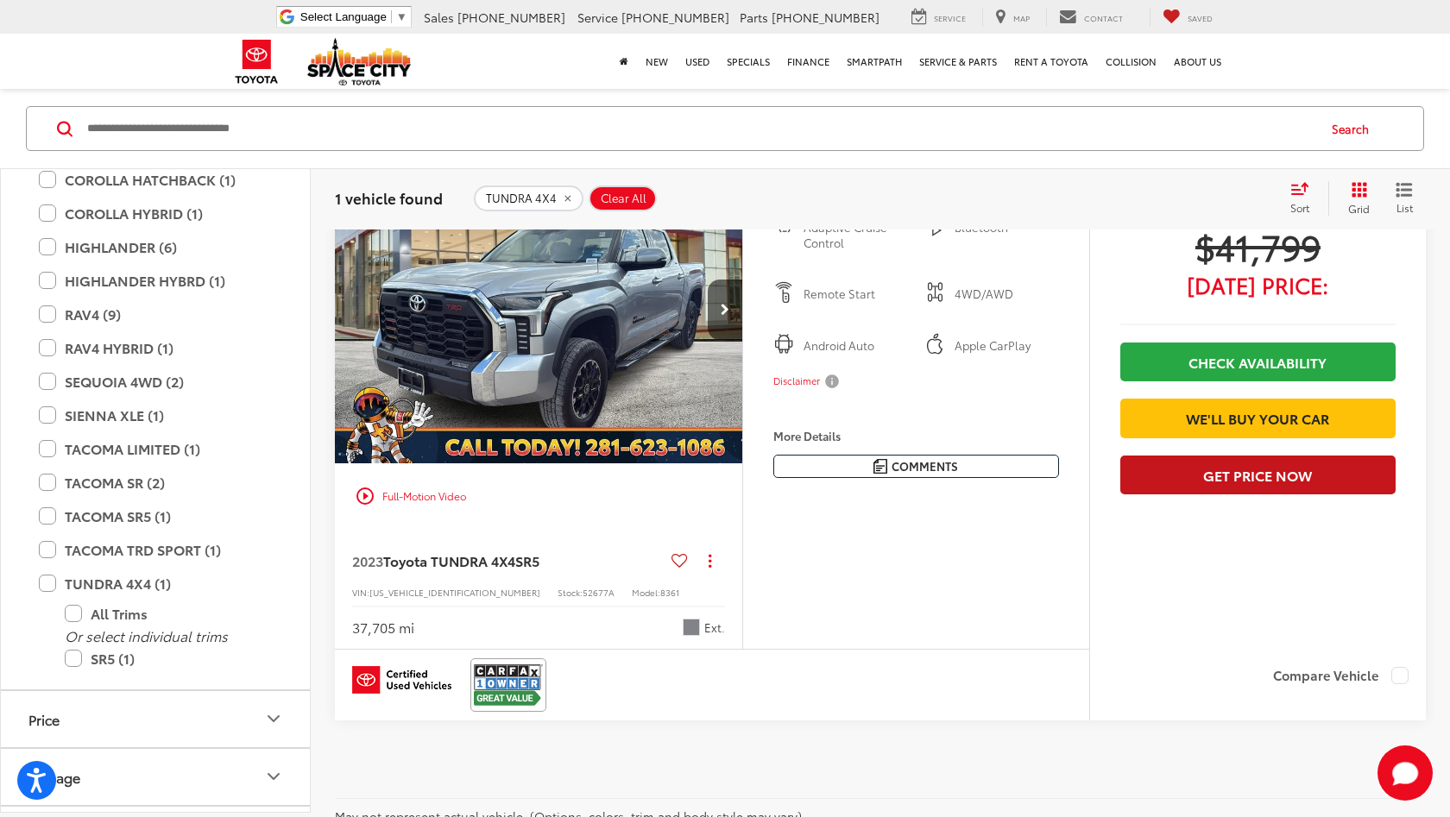
click at [1283, 495] on button "Get Price Now" at bounding box center [1257, 475] width 275 height 39
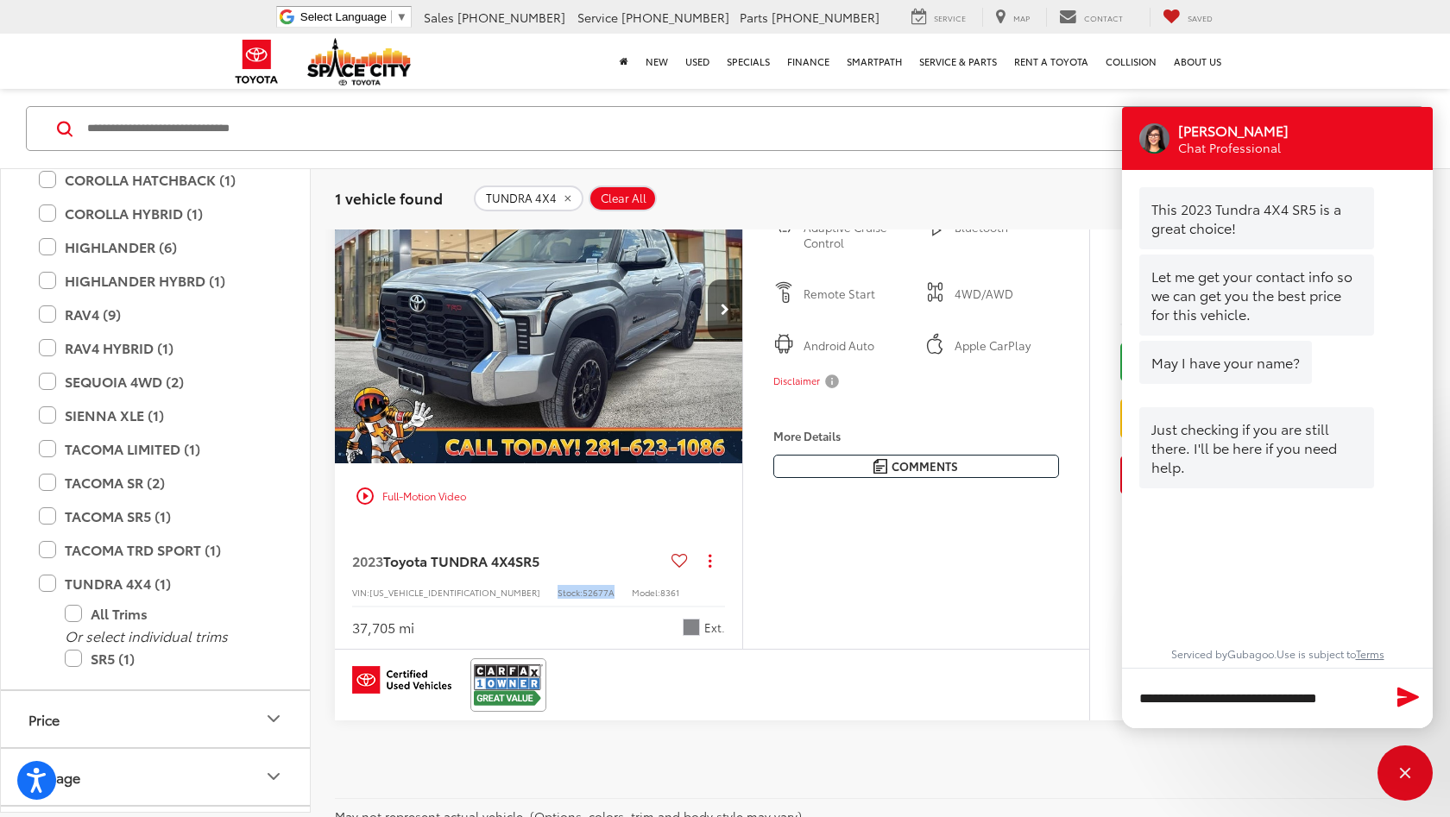
drag, startPoint x: 535, startPoint y: 593, endPoint x: 475, endPoint y: 595, distance: 60.4
click at [475, 595] on div "VIN: 5TFLA5DB8PX090566 Stock: 52677A Model: 8361" at bounding box center [538, 591] width 373 height 12
copy div "Stock: 52677A"
click at [1371, 705] on textarea "**********" at bounding box center [1277, 698] width 311 height 60
paste textarea "**********"
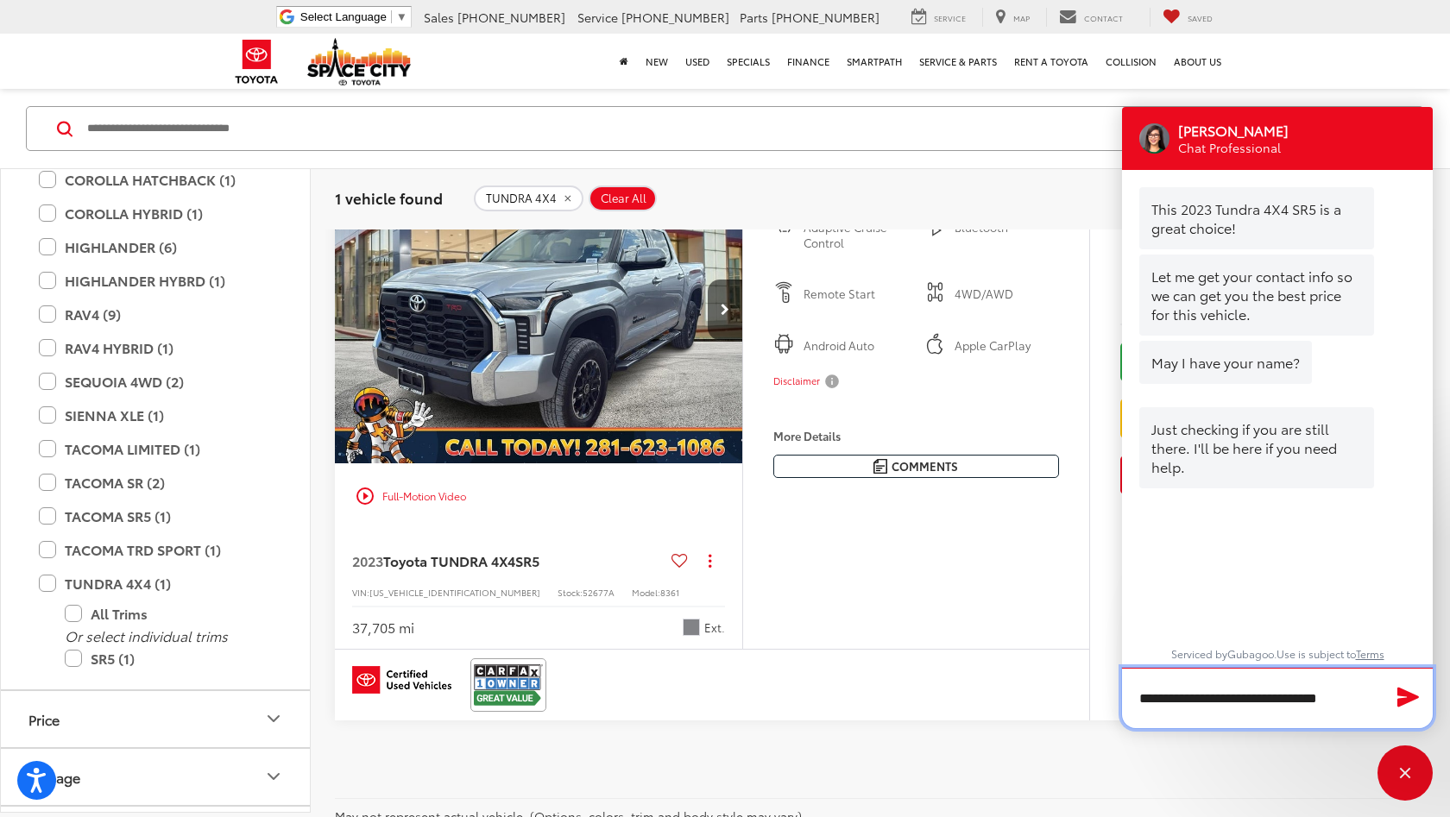
type textarea "**********"
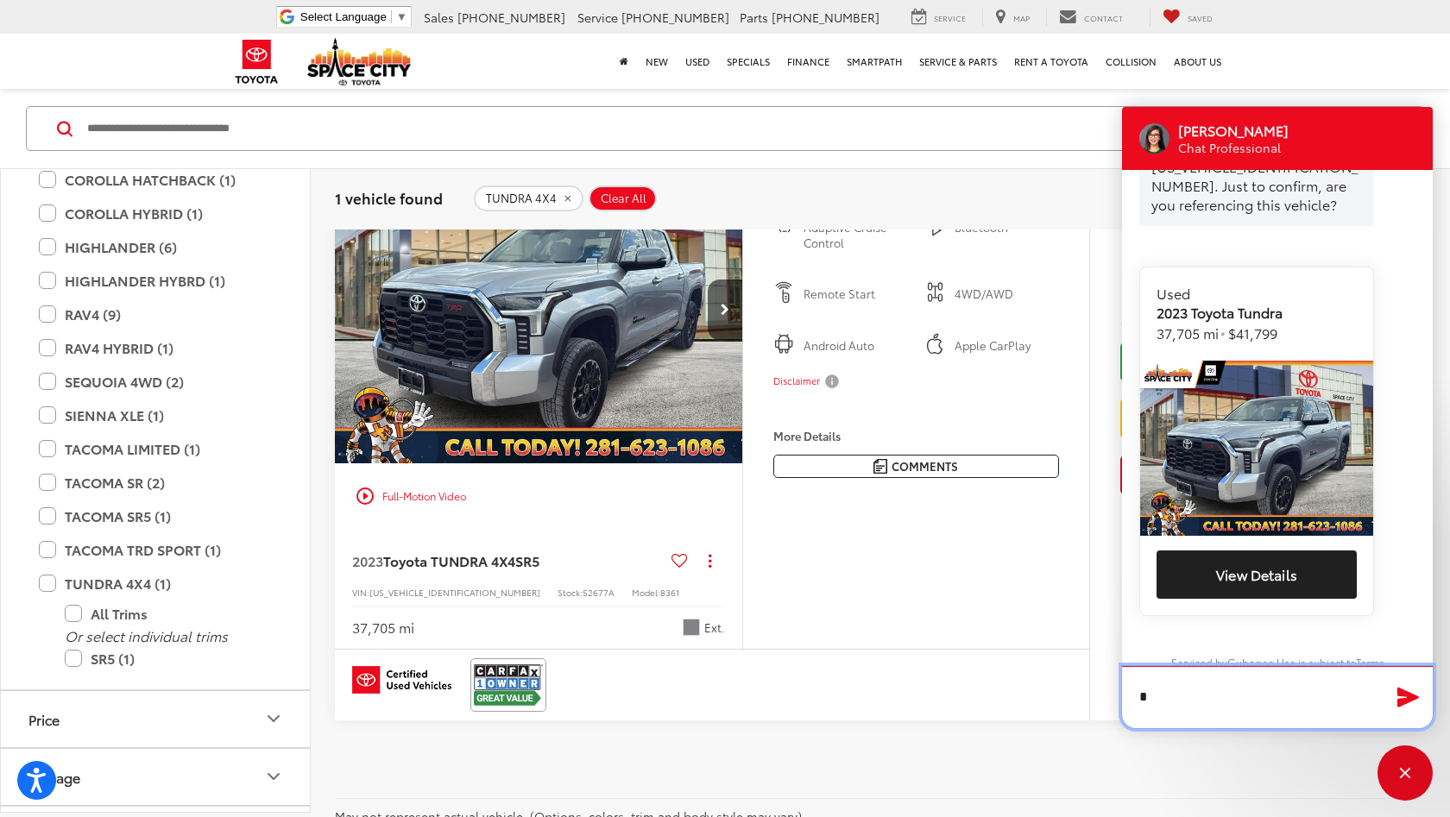
scroll to position [556, 0]
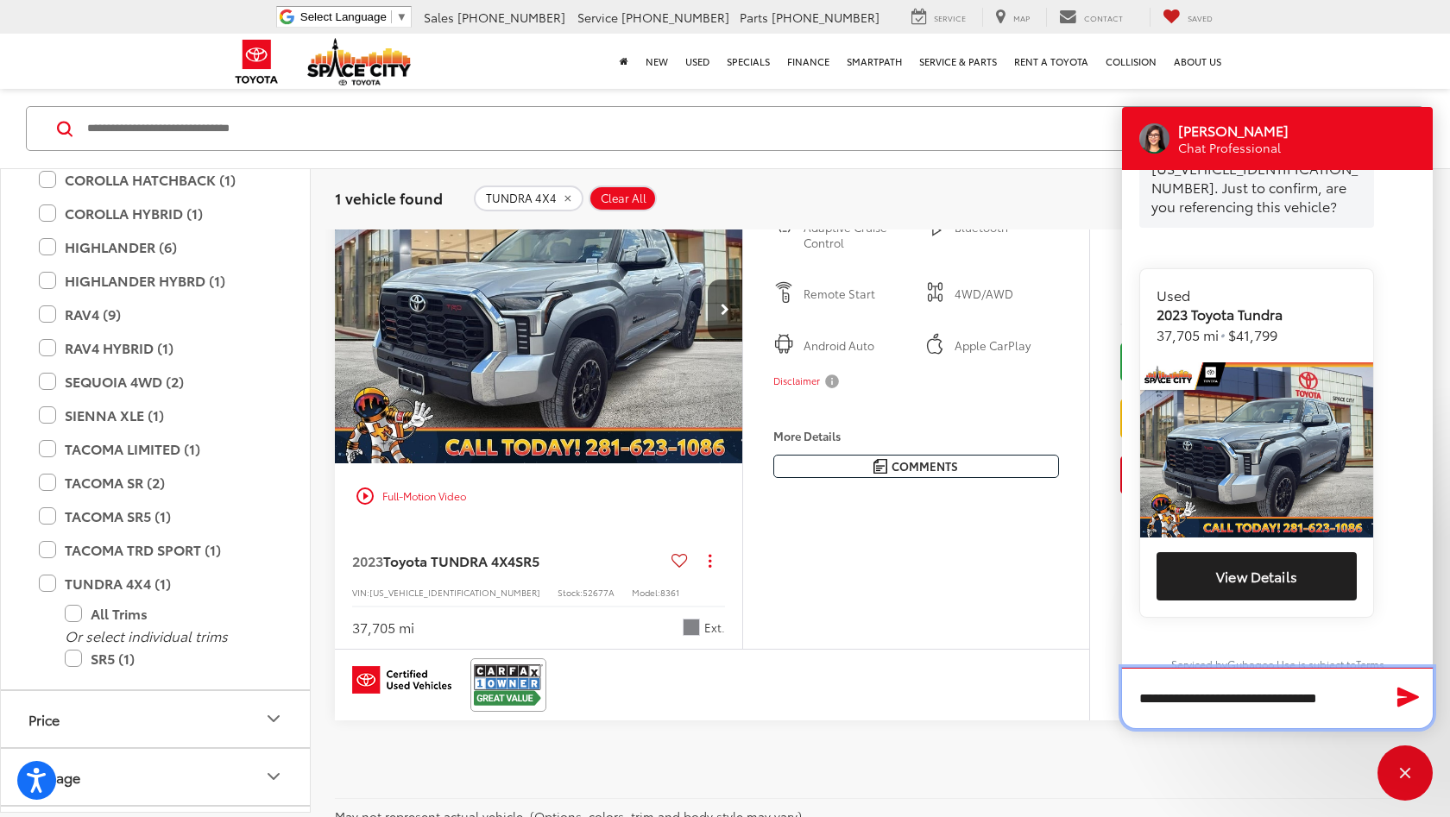
type textarea "**********"
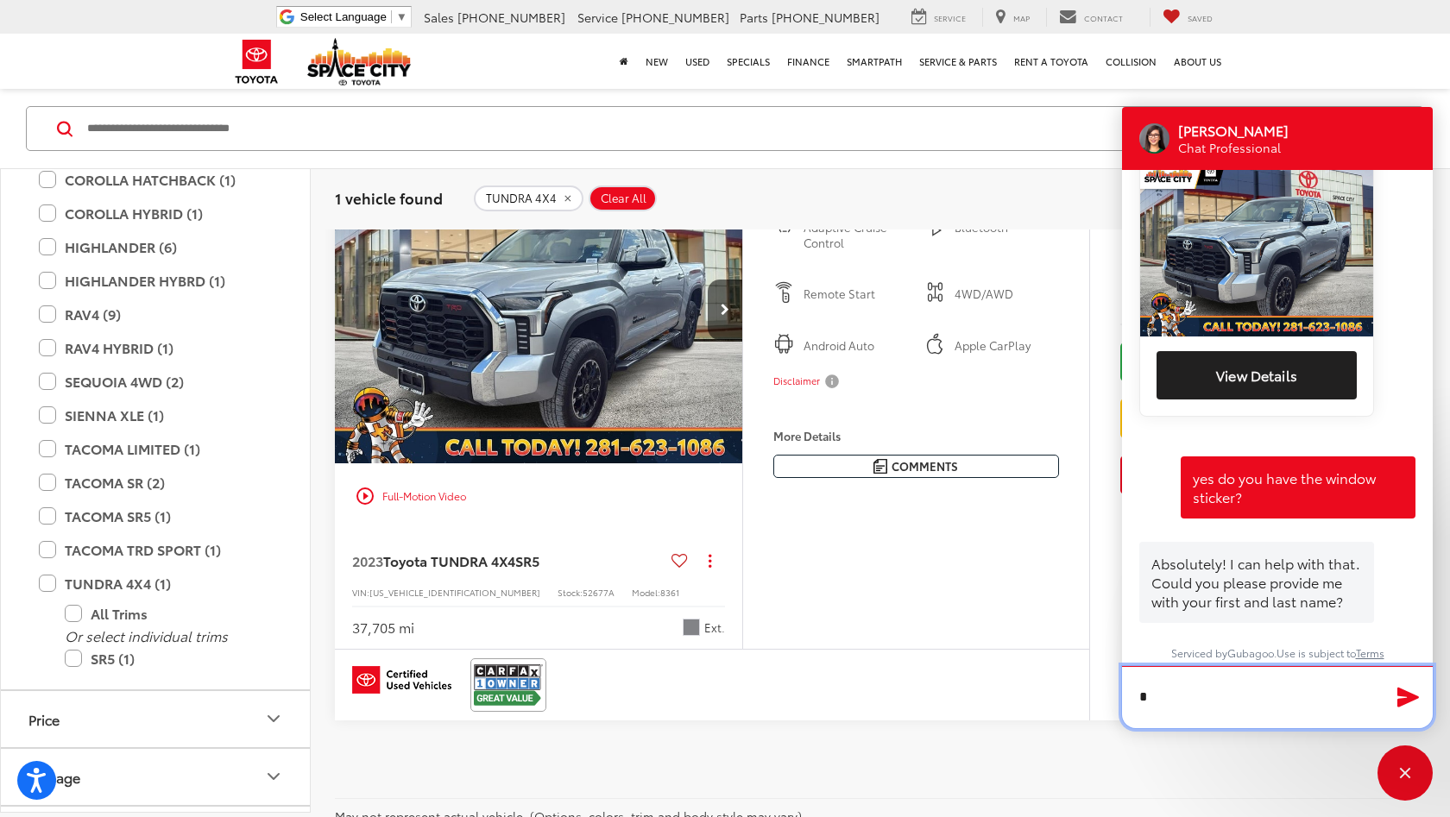
scroll to position [765, 0]
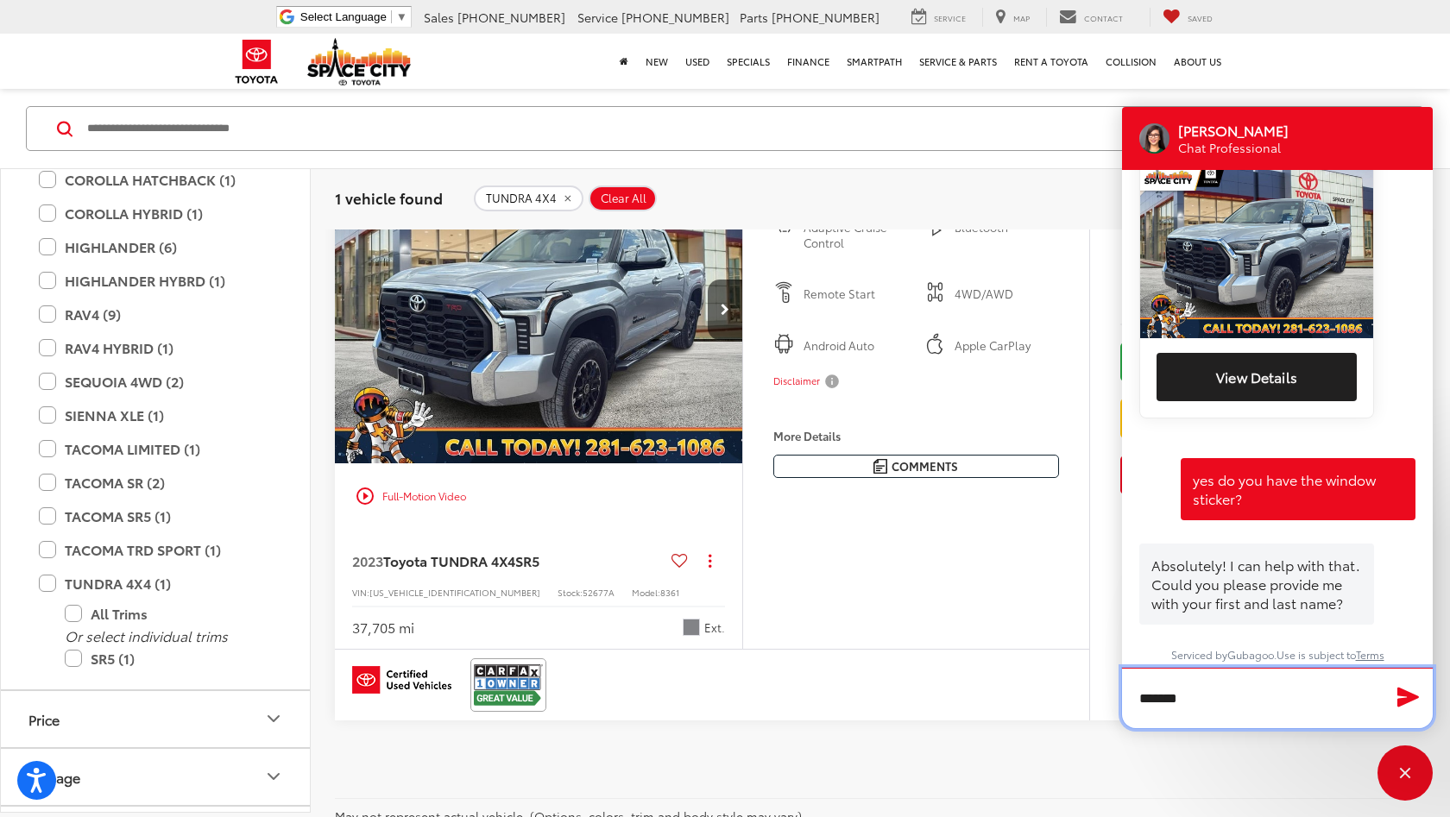
type textarea "********"
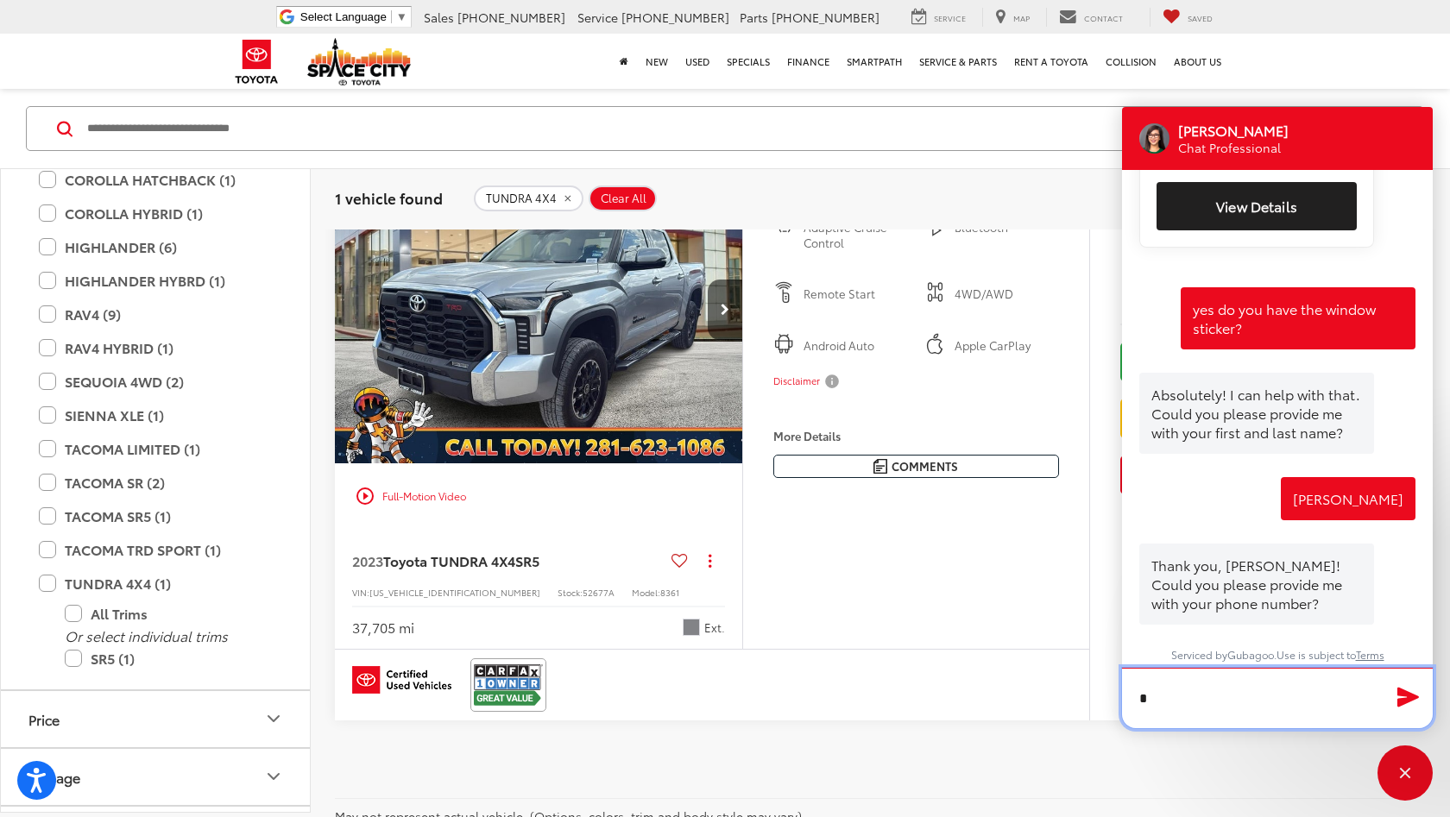
scroll to position [936, 0]
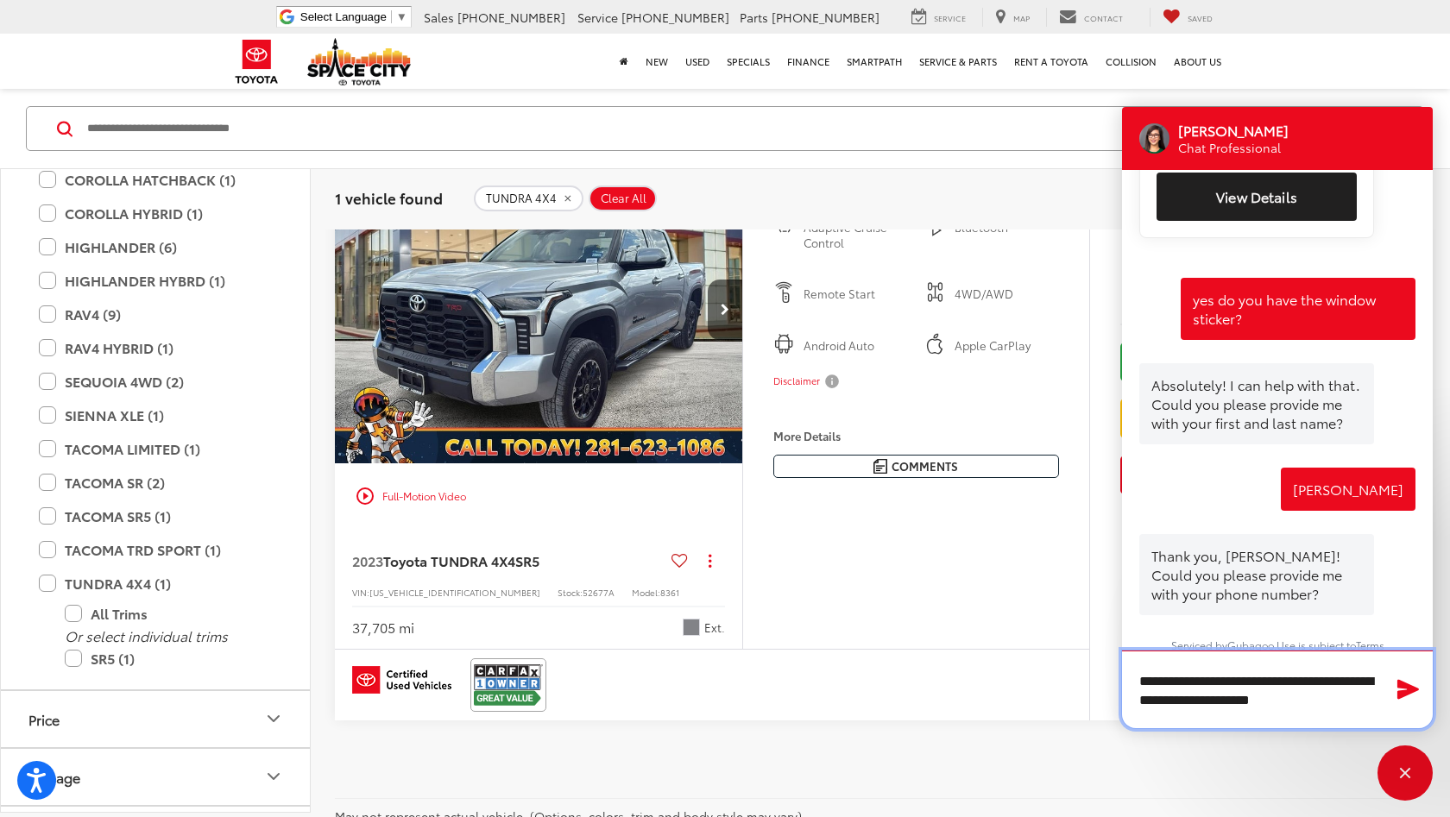
type textarea "**********"
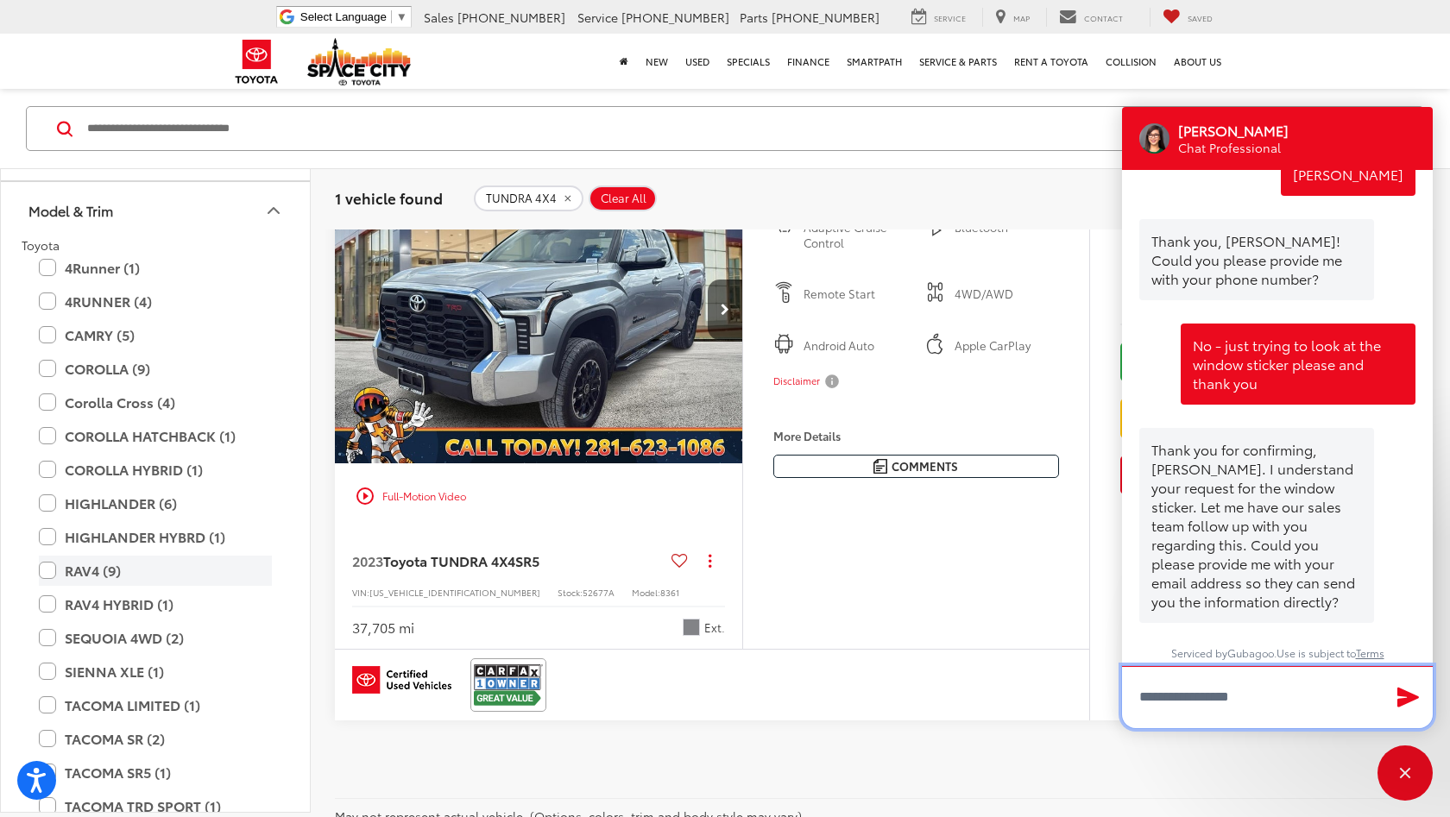
scroll to position [83, 0]
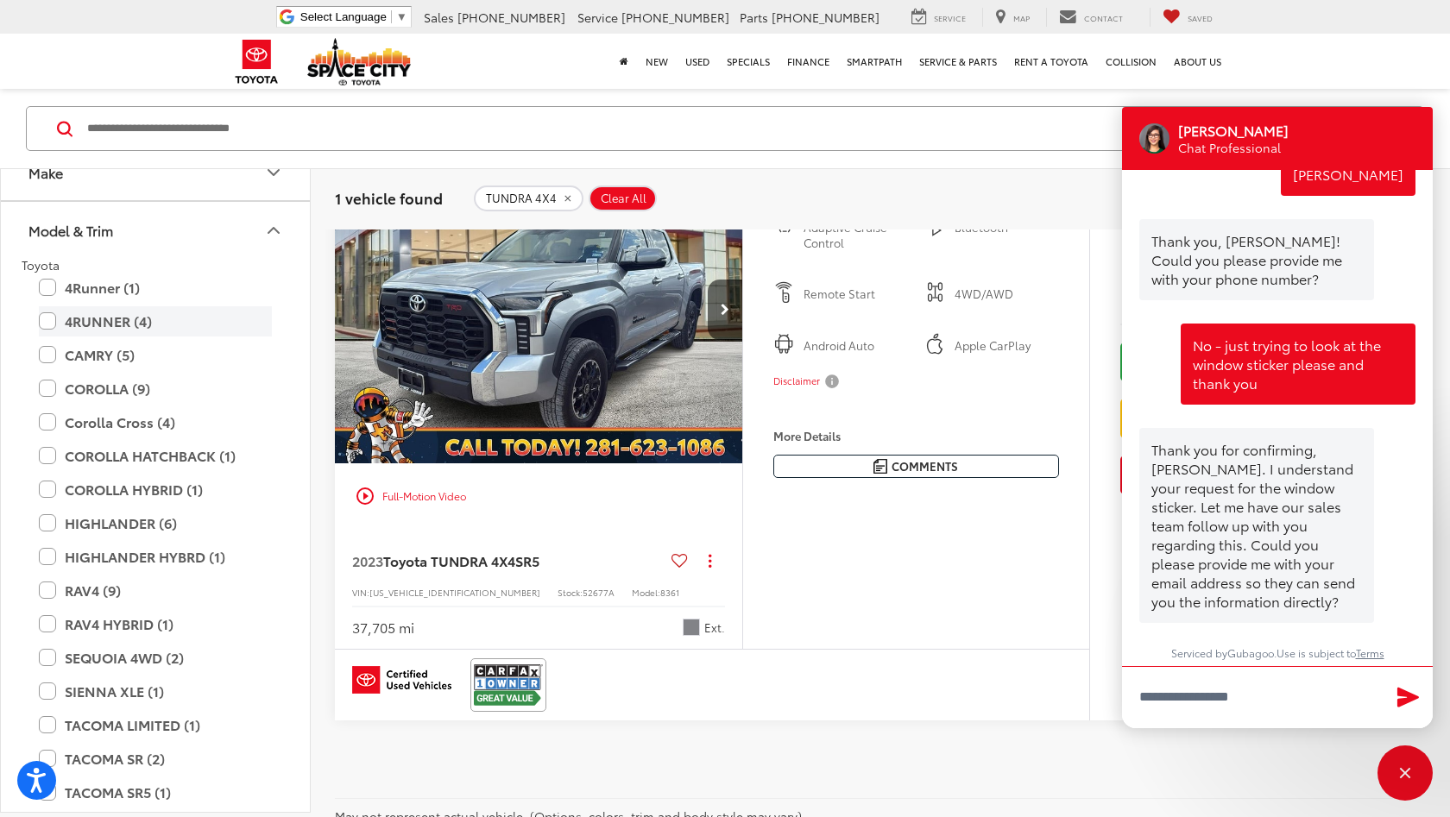
click at [52, 317] on label "4RUNNER (4)" at bounding box center [155, 321] width 233 height 30
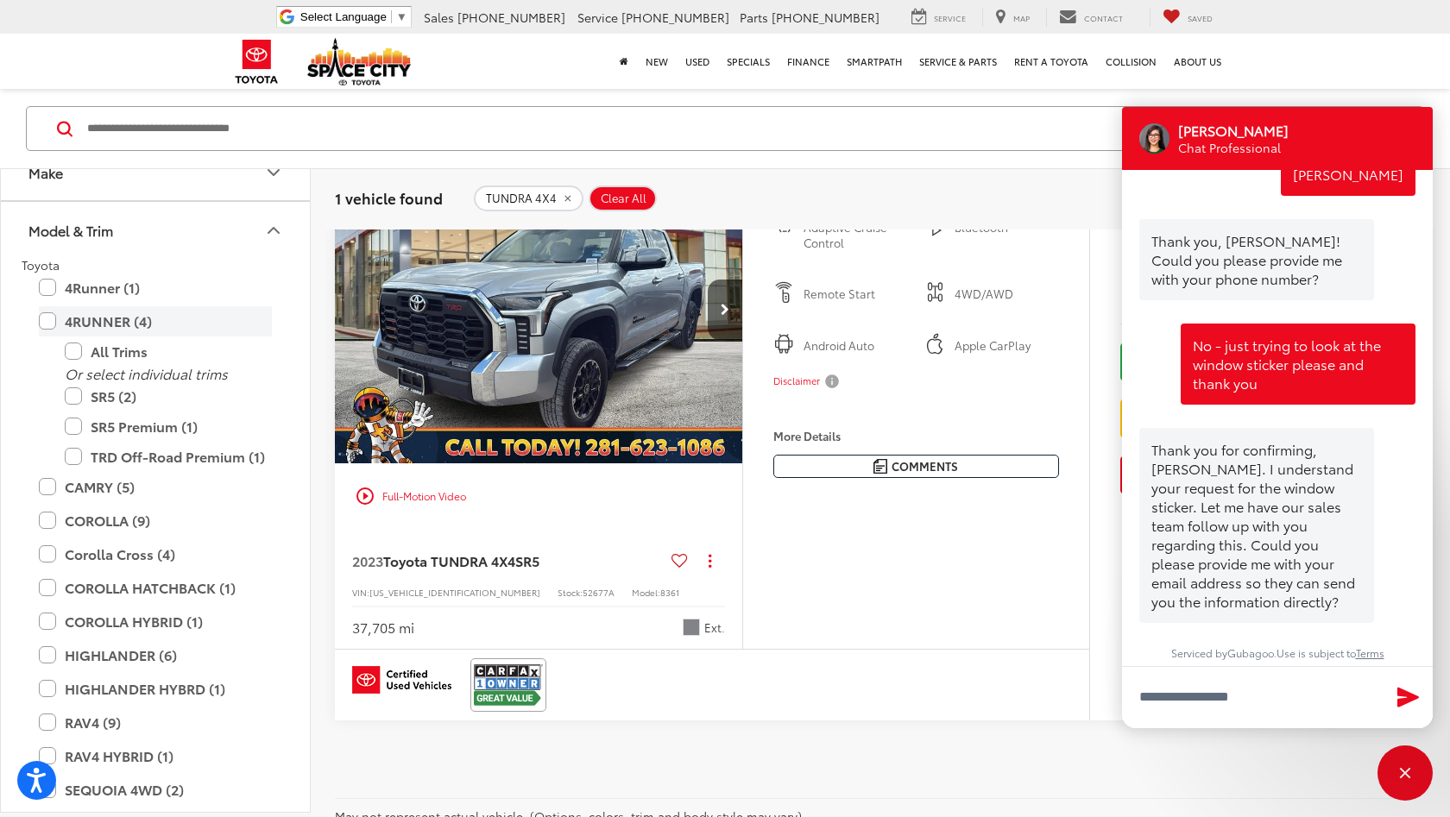
scroll to position [142, 0]
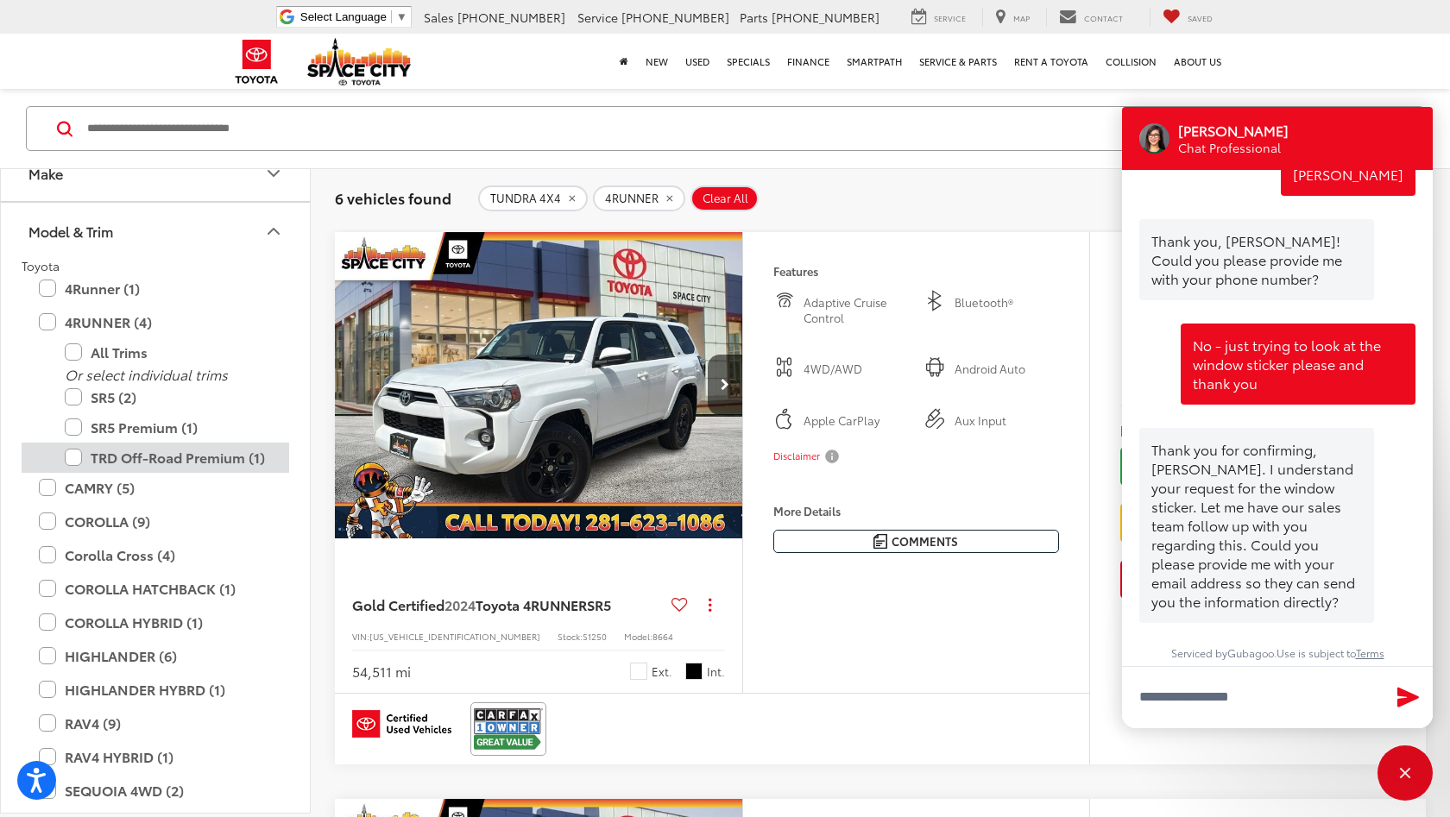
click at [75, 458] on label "TRD Off-Road Premium (1)" at bounding box center [168, 458] width 207 height 30
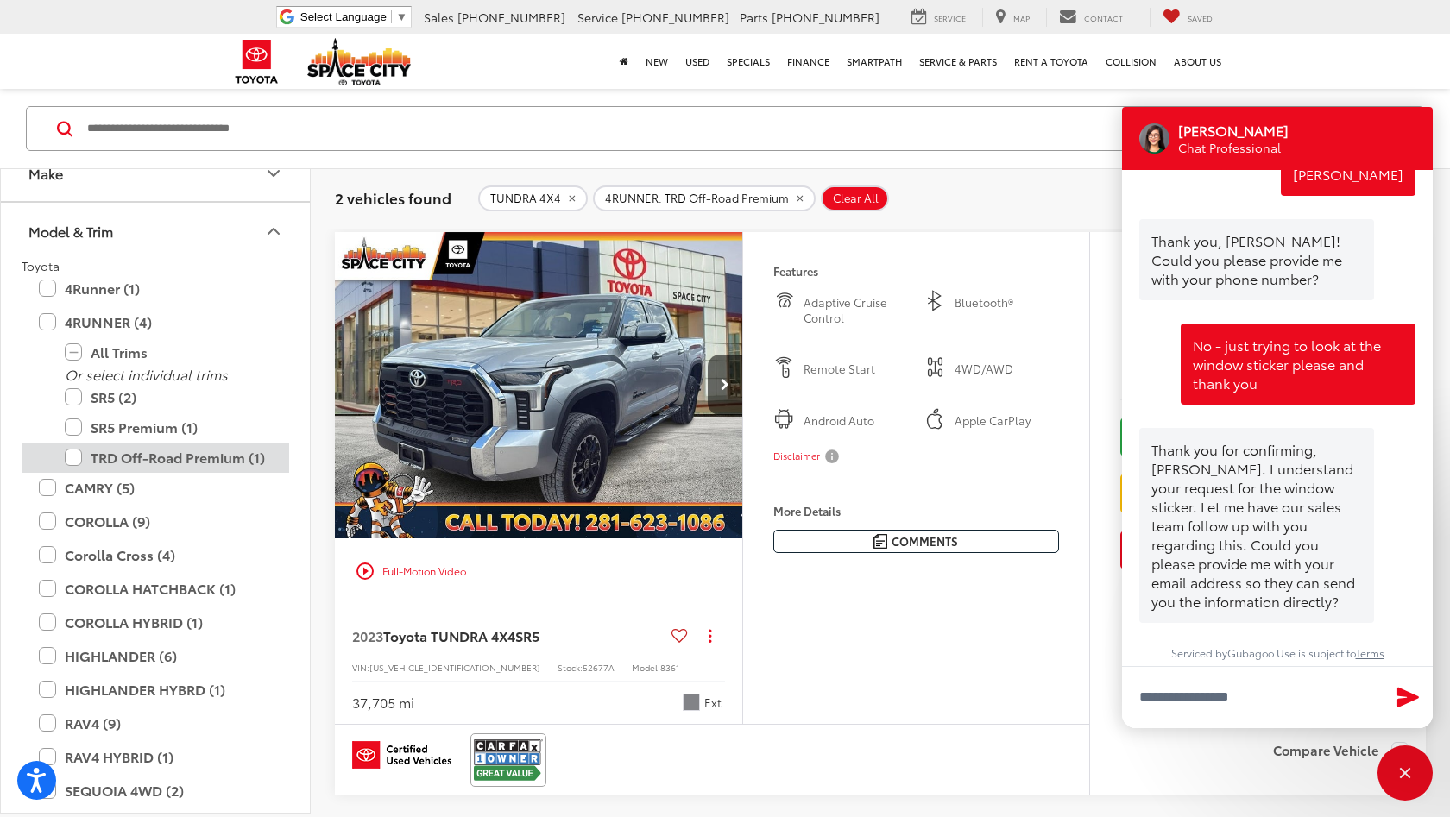
click at [73, 457] on label "TRD Off-Road Premium (1)" at bounding box center [168, 458] width 207 height 30
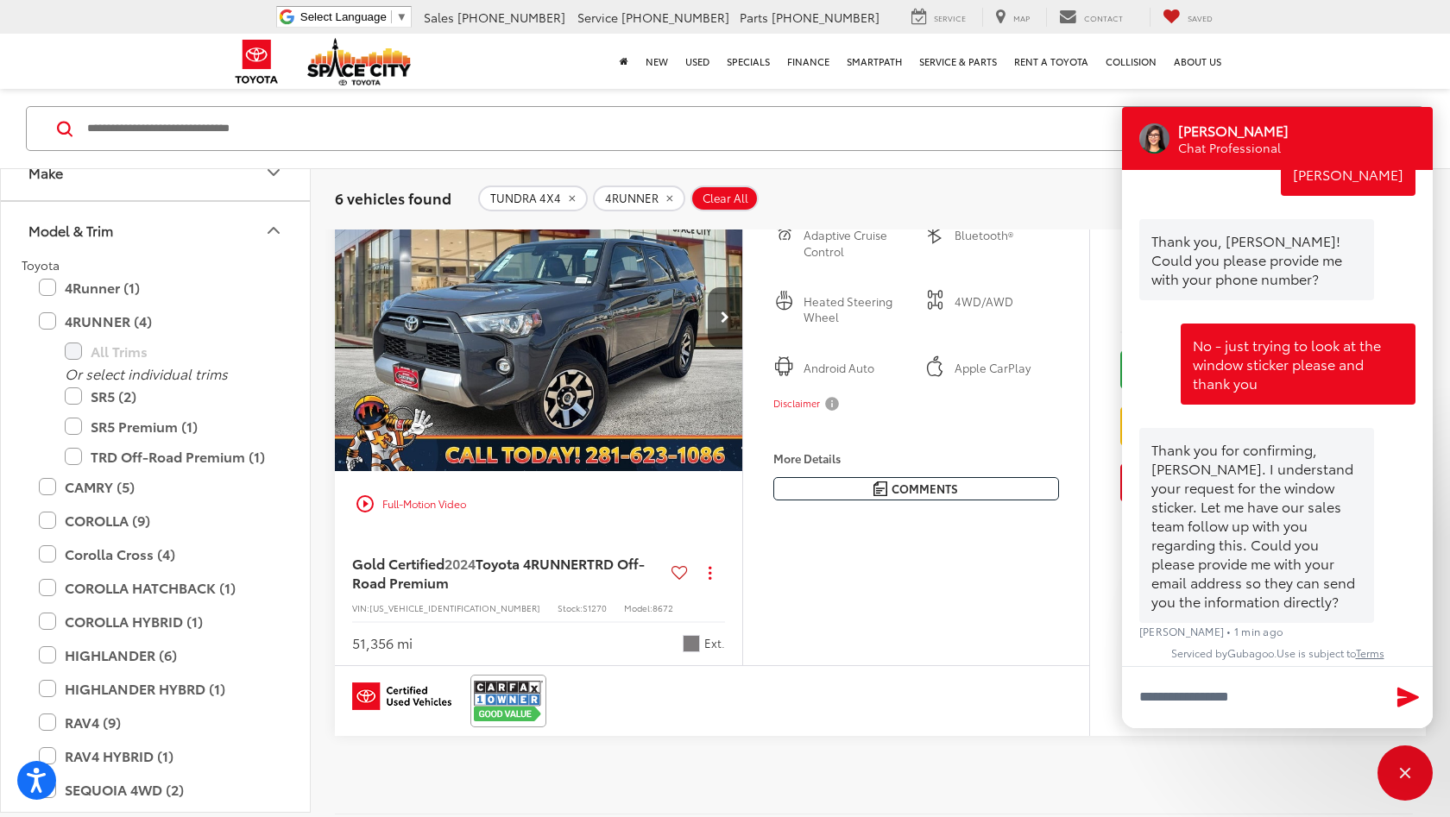
scroll to position [3246, 0]
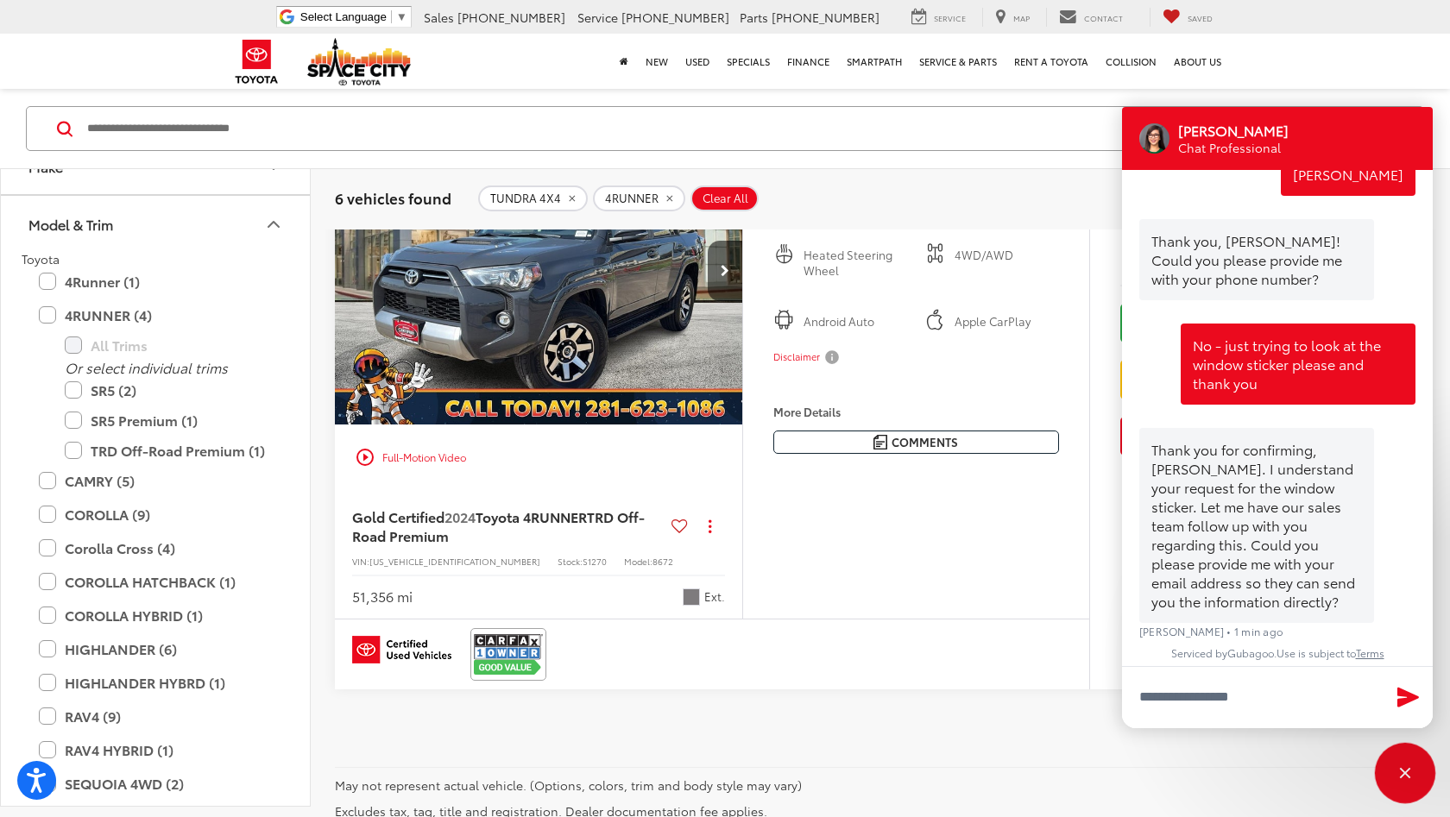
click at [1403, 771] on div "Close" at bounding box center [1405, 773] width 11 height 11
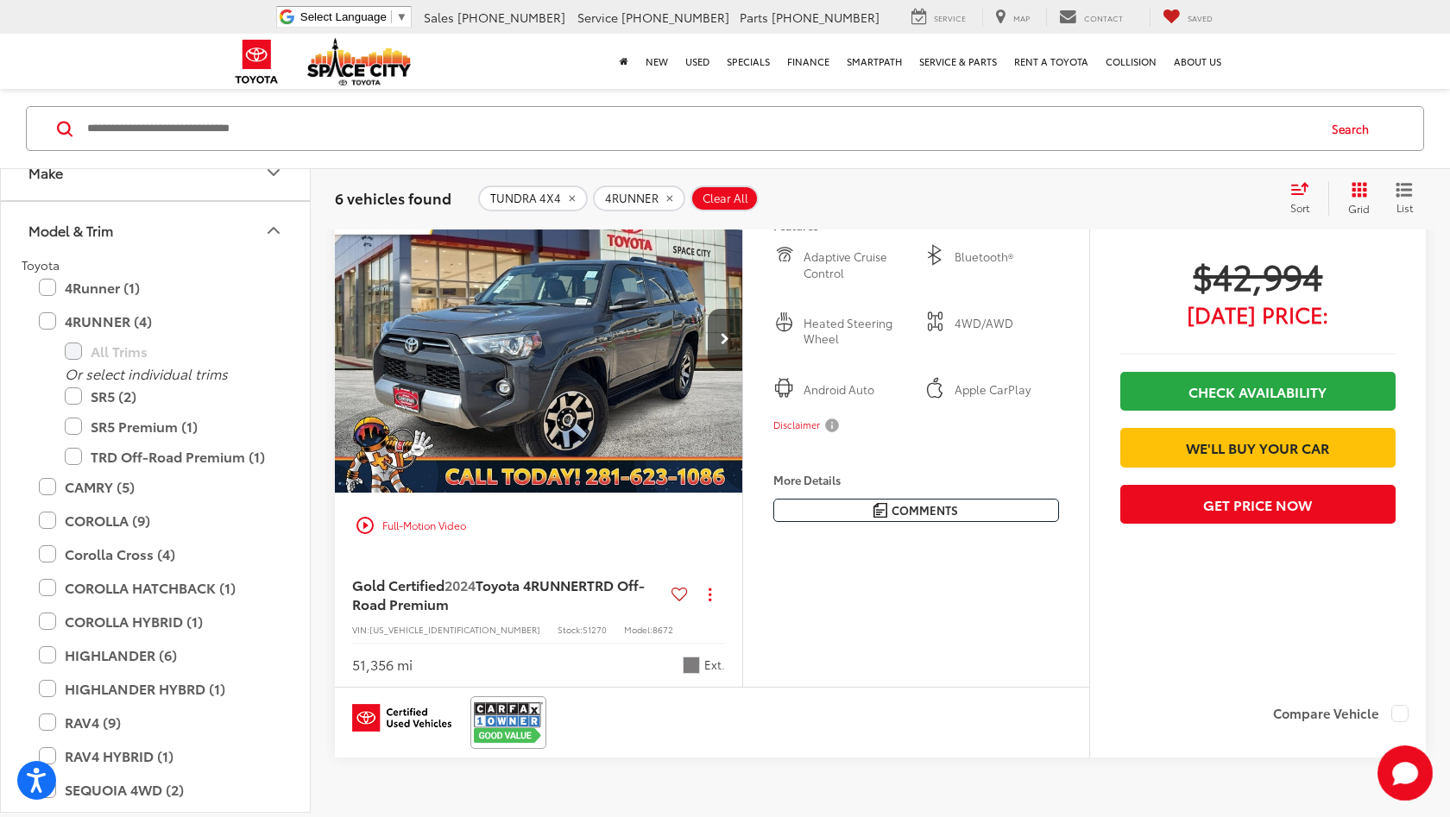
scroll to position [3134, 0]
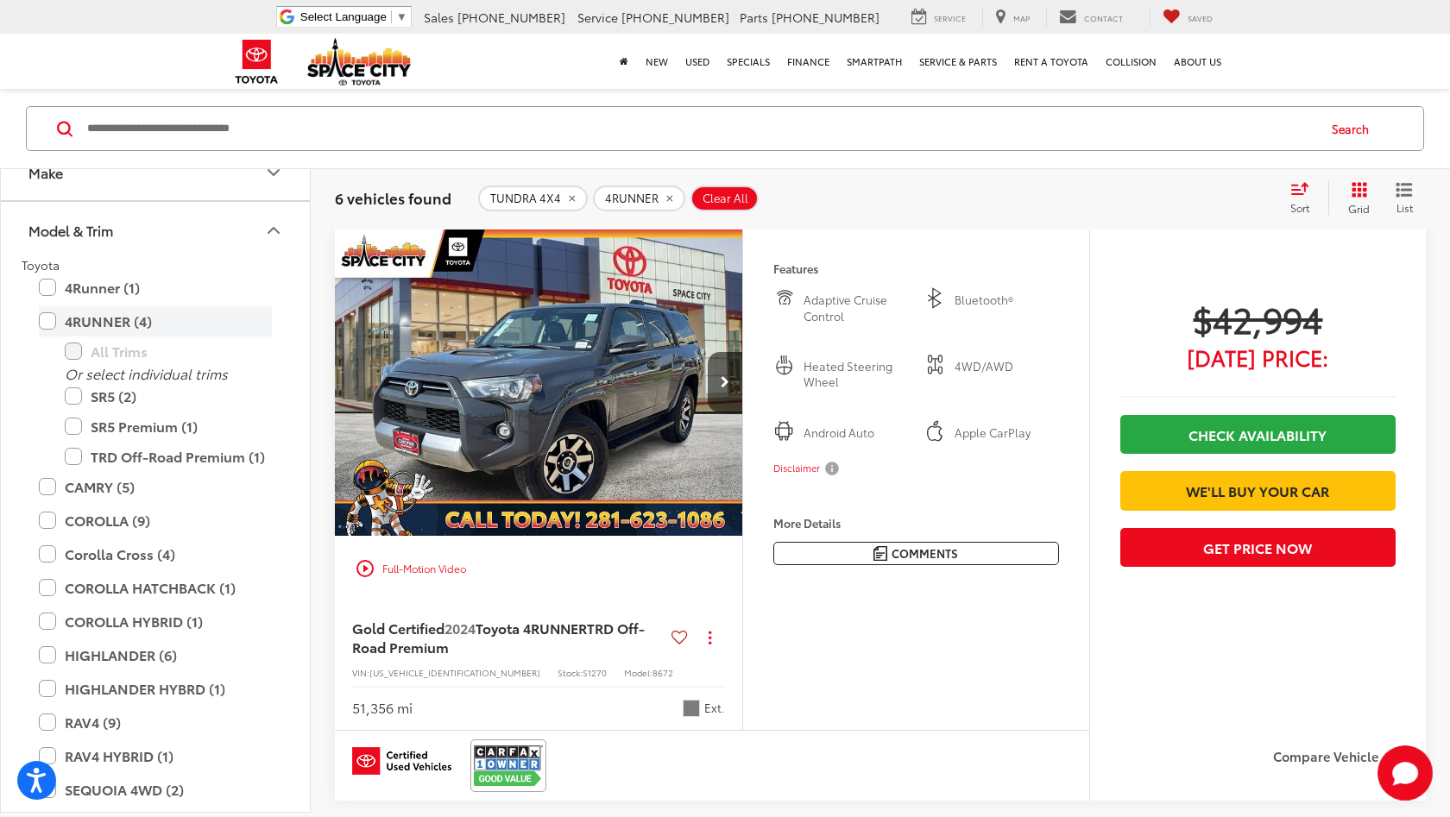
click at [52, 325] on label "4RUNNER (4)" at bounding box center [155, 321] width 233 height 30
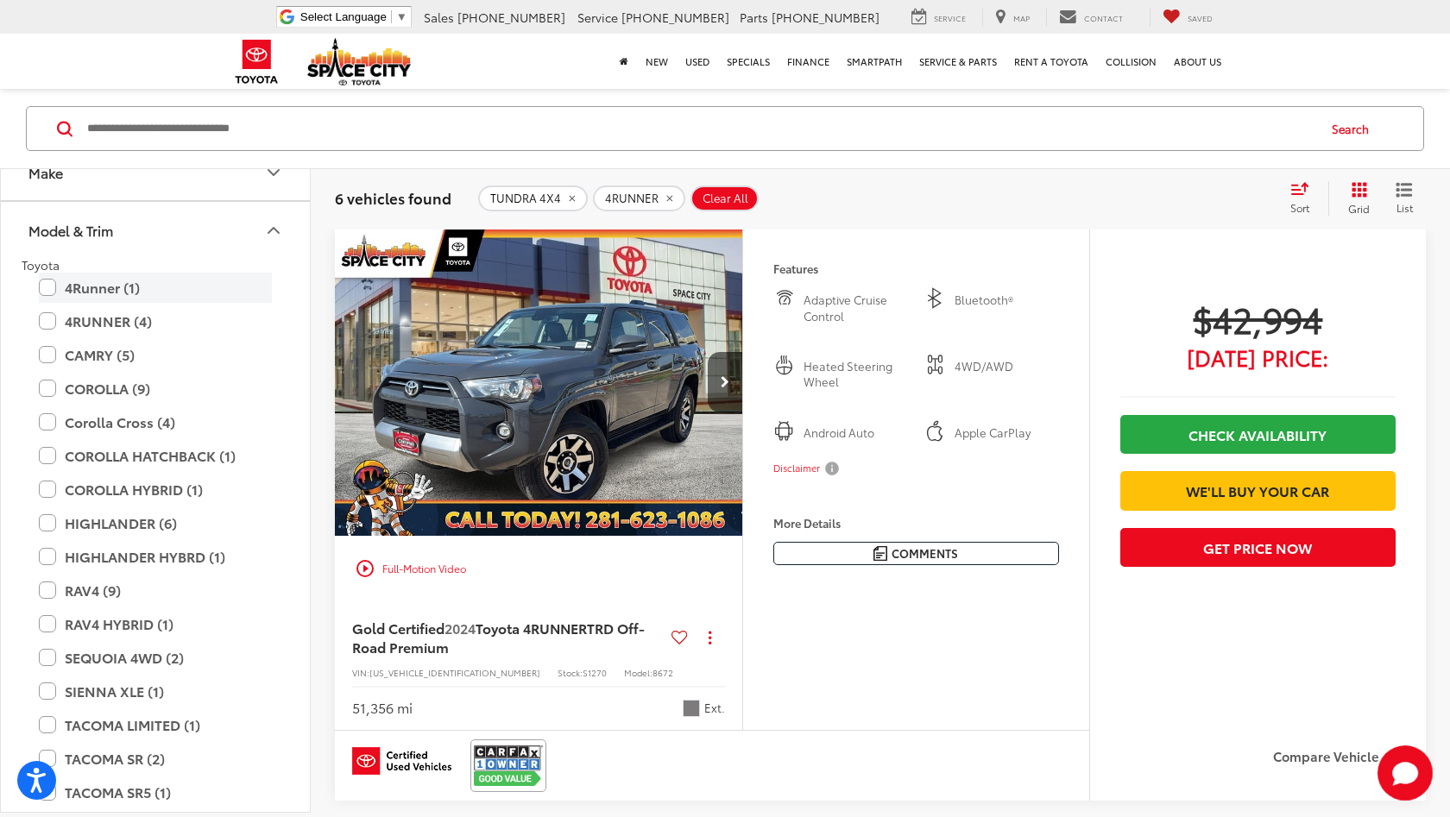
scroll to position [142, 0]
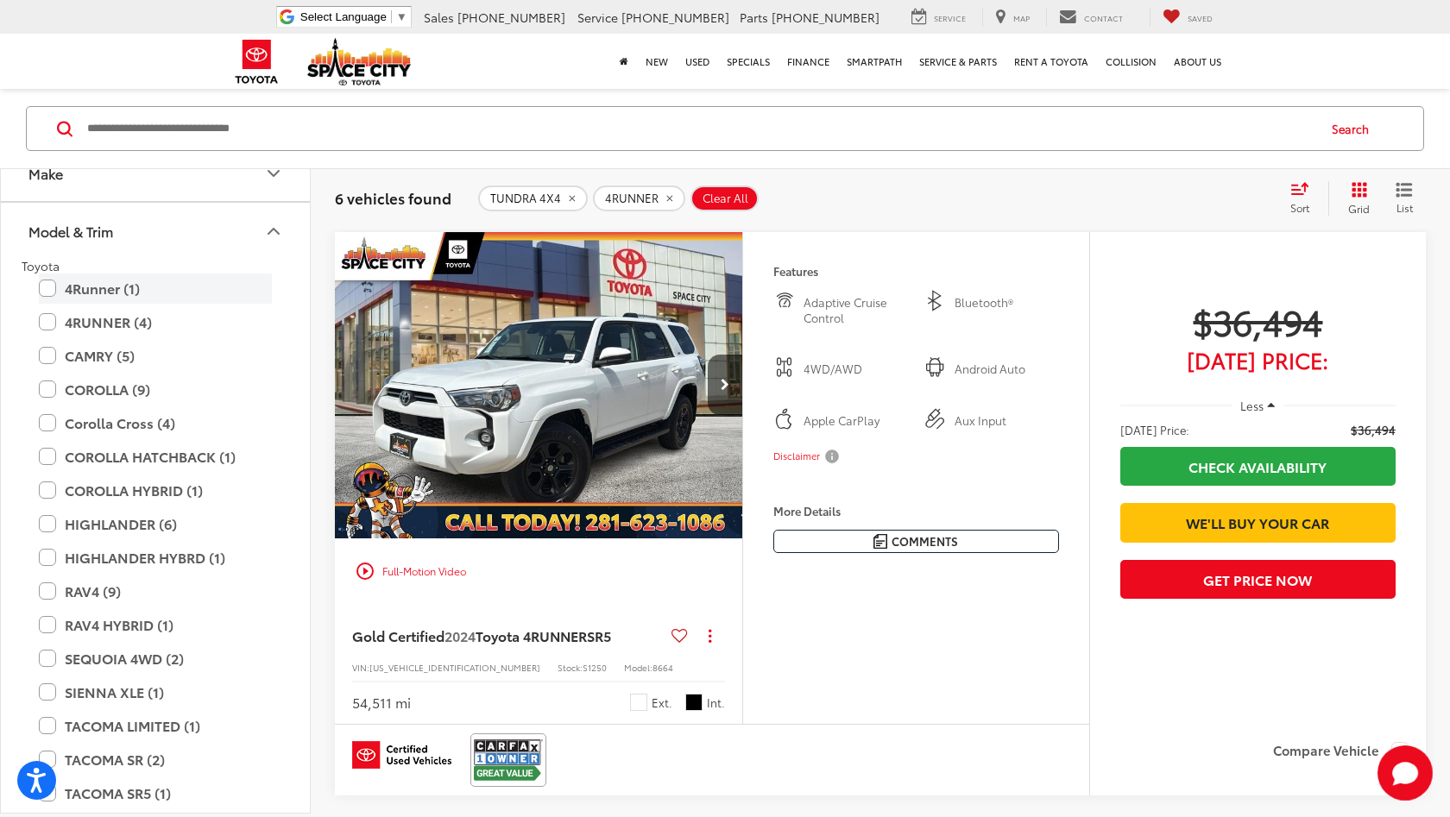
click at [47, 286] on label "4Runner (1)" at bounding box center [155, 289] width 233 height 30
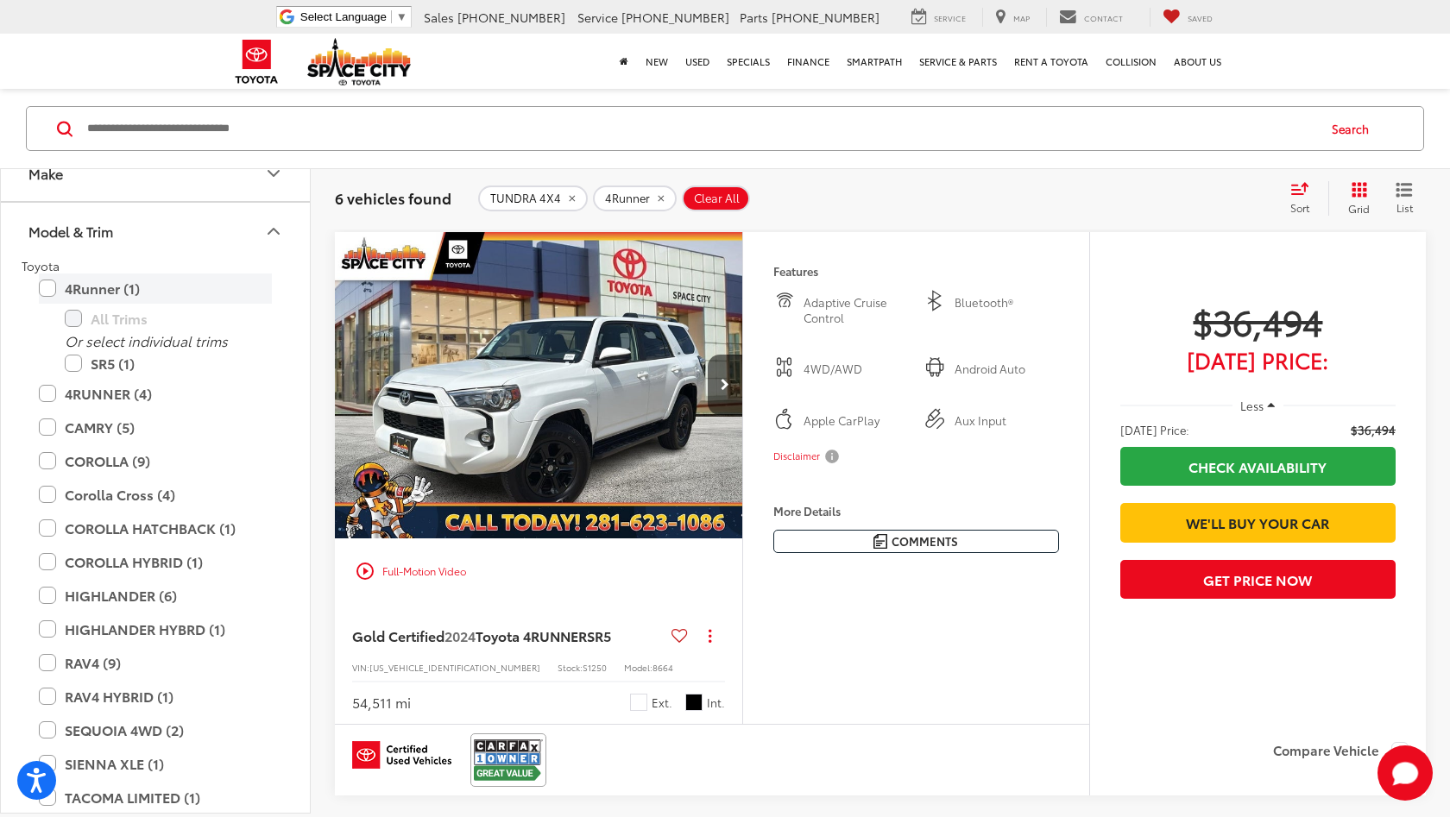
click at [46, 285] on label "4Runner (1)" at bounding box center [155, 289] width 233 height 30
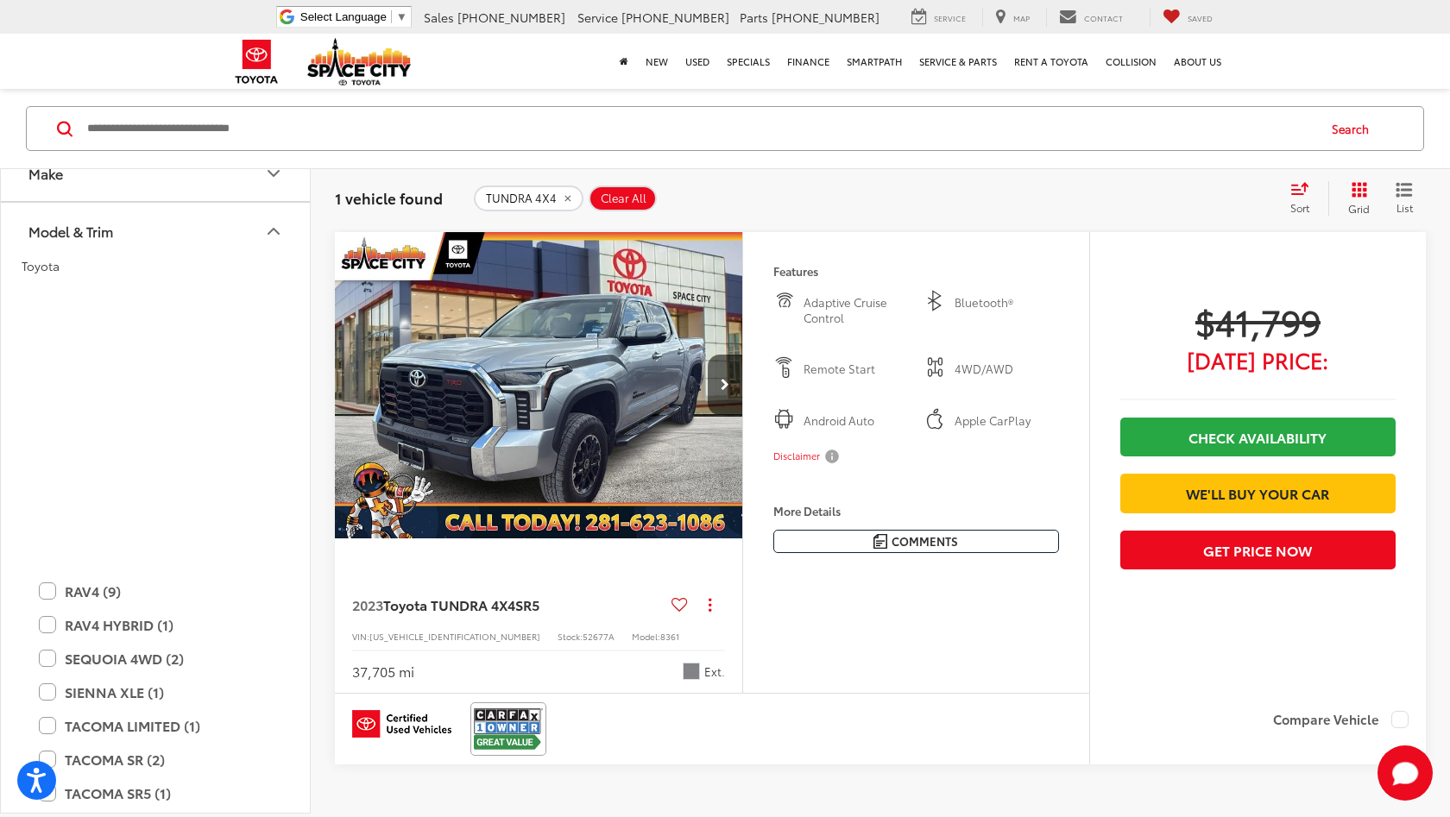
scroll to position [519, 0]
